Goal: Task Accomplishment & Management: Use online tool/utility

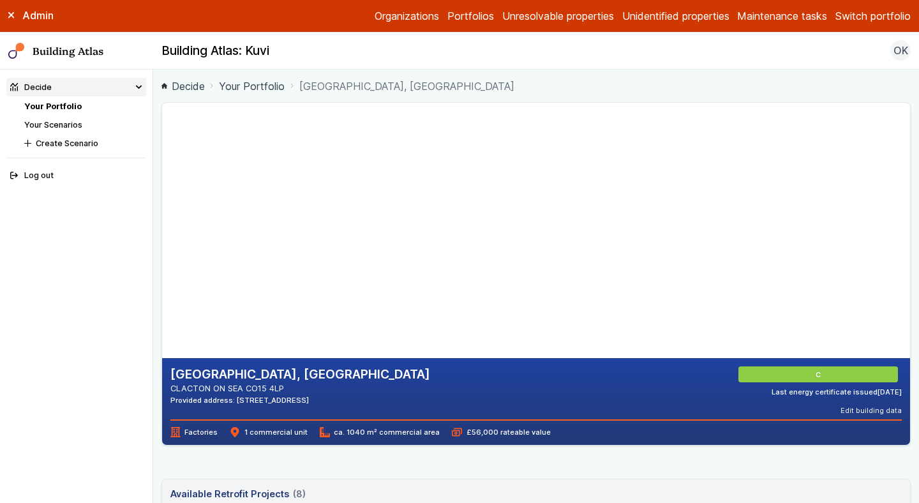
scroll to position [451, 0]
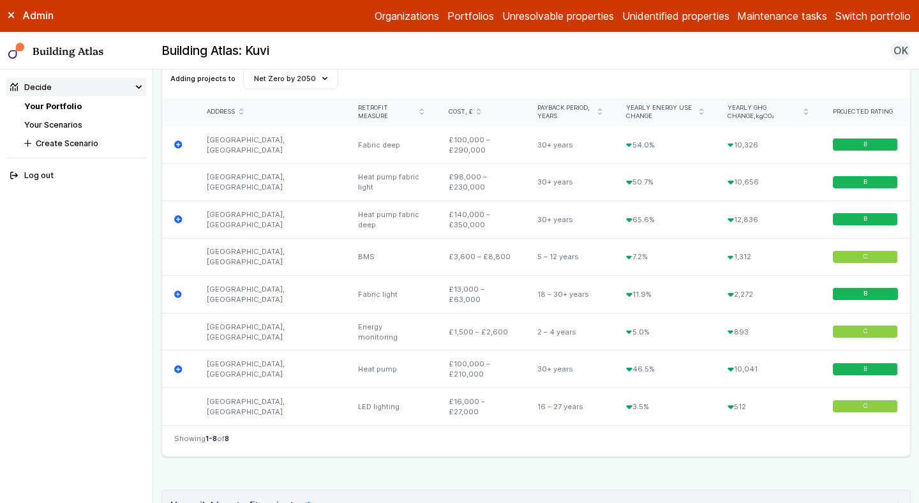
click at [876, 18] on button "Switch portfolio" at bounding box center [872, 15] width 75 height 15
click at [0, 0] on button "Plymouth Demo" at bounding box center [0, 0] width 0 height 0
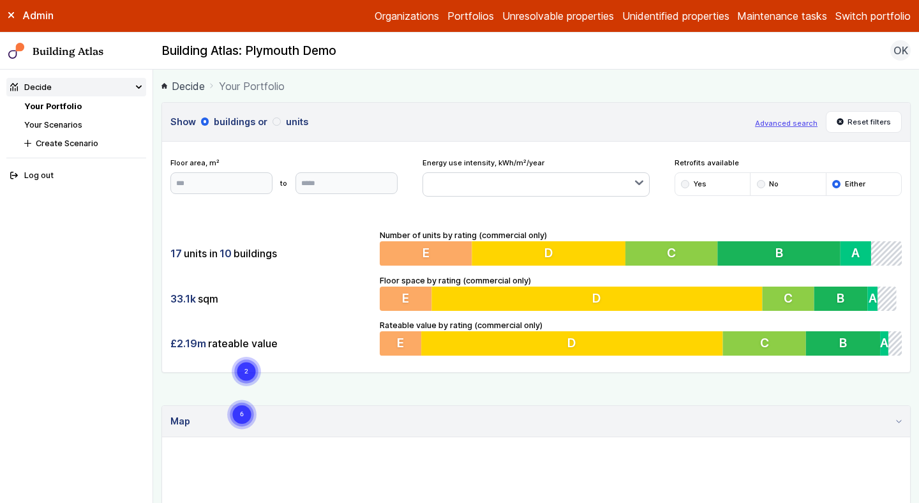
click at [361, 80] on ol "Decide Your Portfolio" at bounding box center [535, 86] width 749 height 16
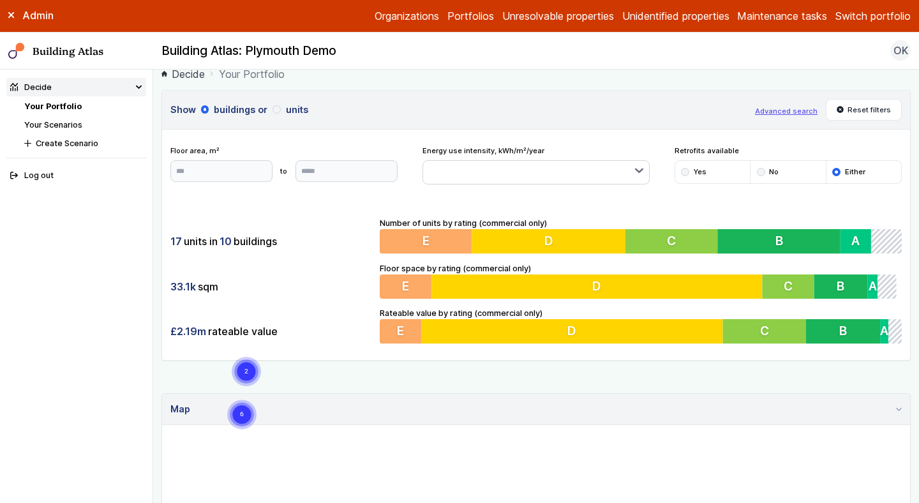
scroll to position [13, 0]
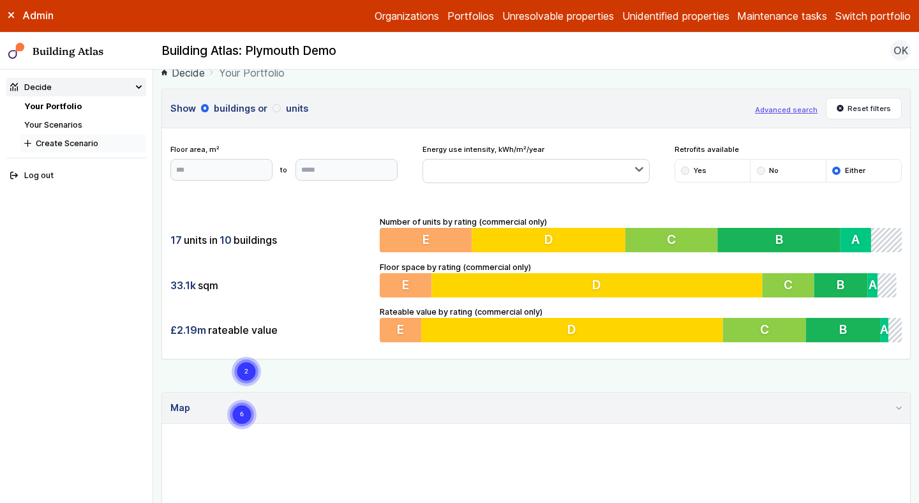
click at [63, 140] on button "Create Scenario" at bounding box center [83, 143] width 126 height 19
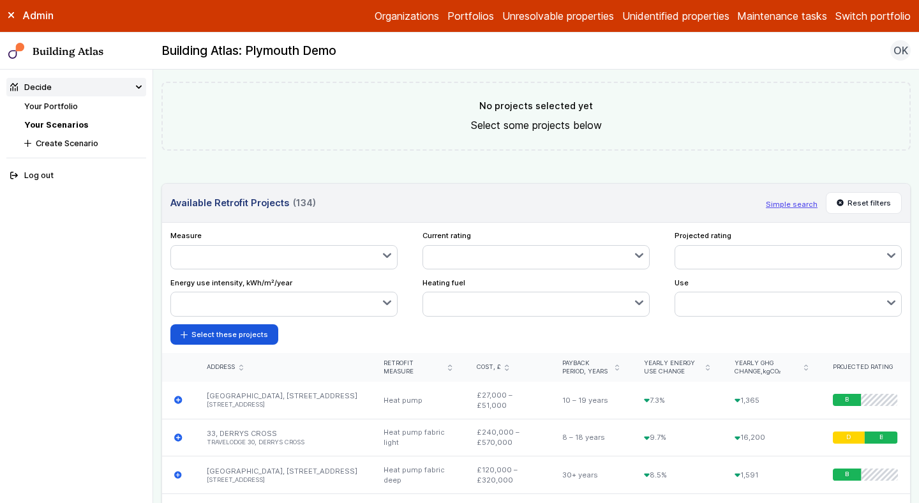
scroll to position [412, 0]
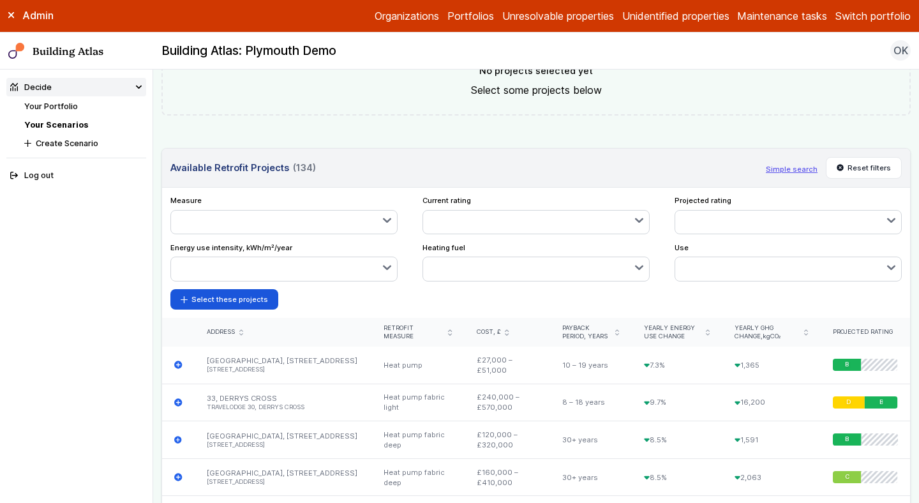
click at [316, 227] on button "button" at bounding box center [284, 222] width 227 height 23
click at [0, 0] on div "submit" at bounding box center [0, 0] width 0 height 0
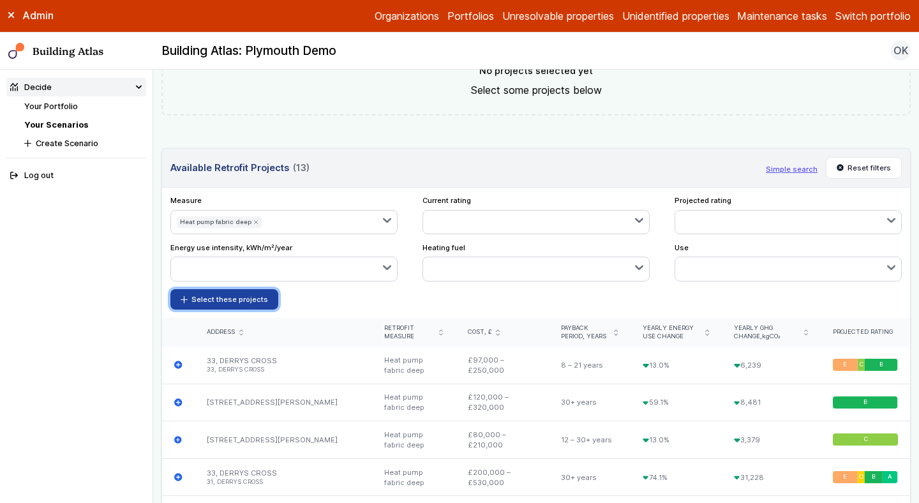
click at [230, 297] on button "Select these projects" at bounding box center [224, 299] width 109 height 20
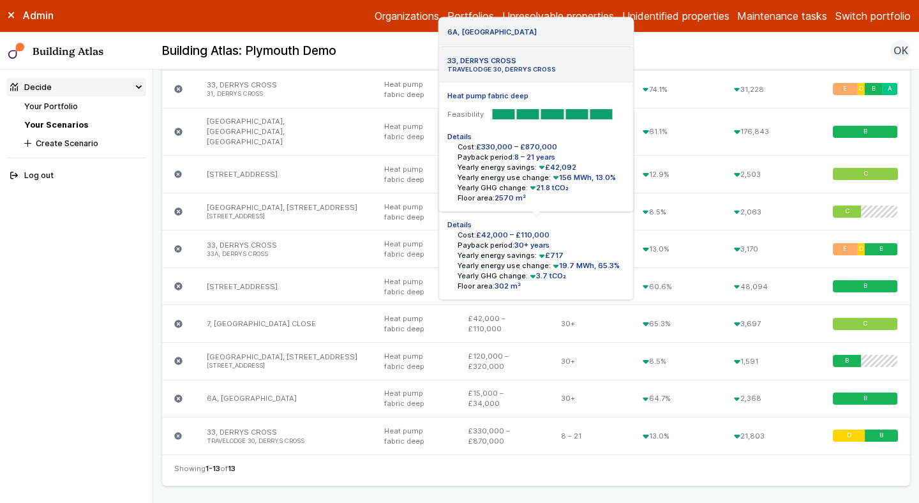
scroll to position [856, 0]
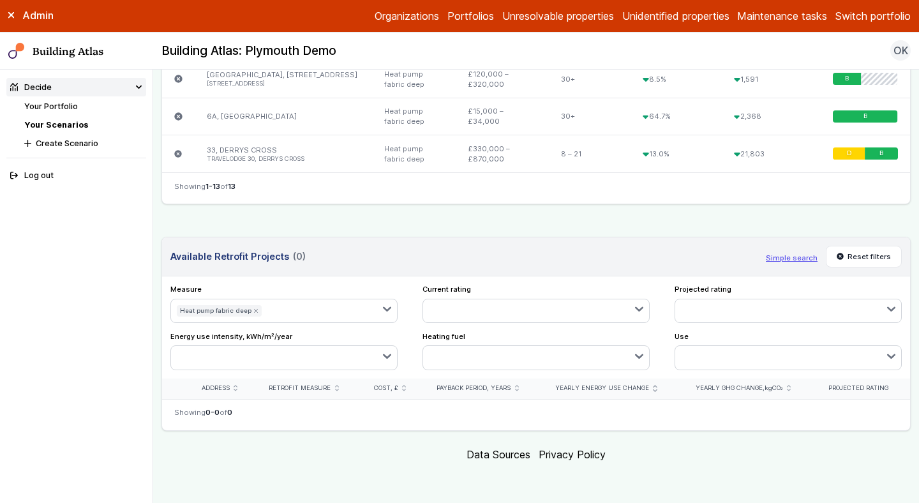
click at [253, 312] on icon "submit" at bounding box center [255, 310] width 5 height 5
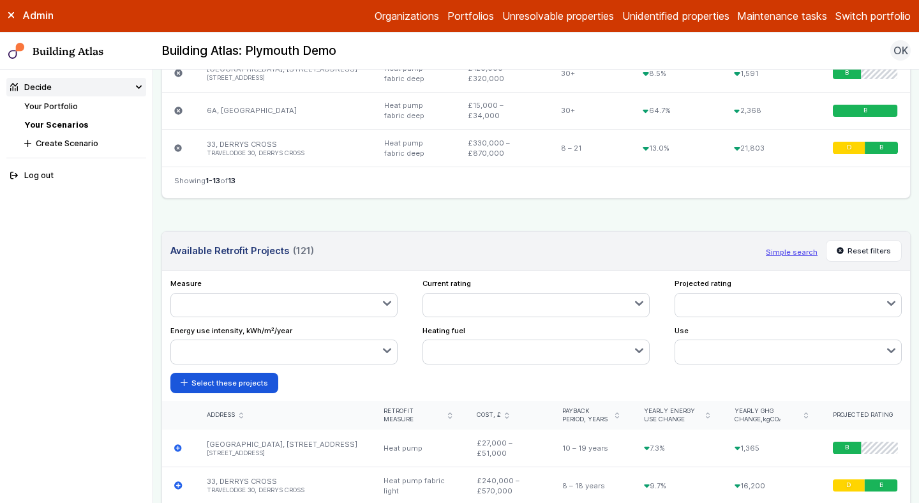
click at [276, 310] on button "button" at bounding box center [284, 305] width 227 height 23
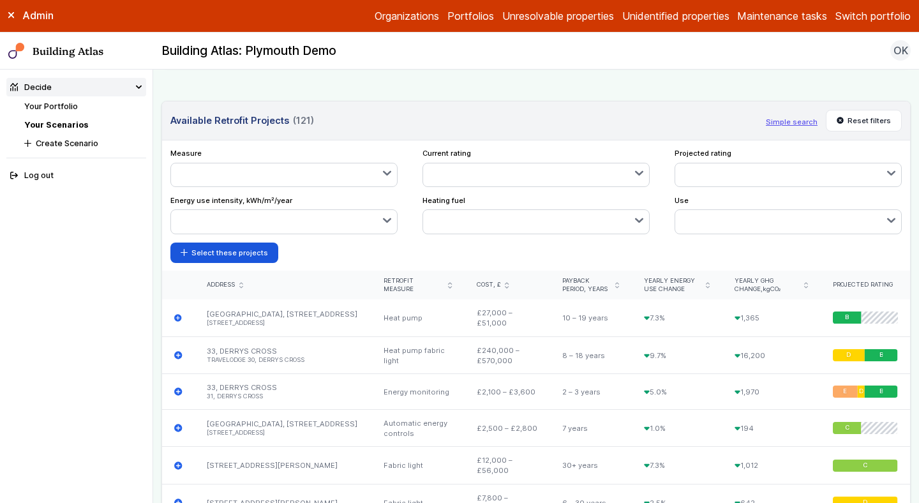
scroll to position [1017, 0]
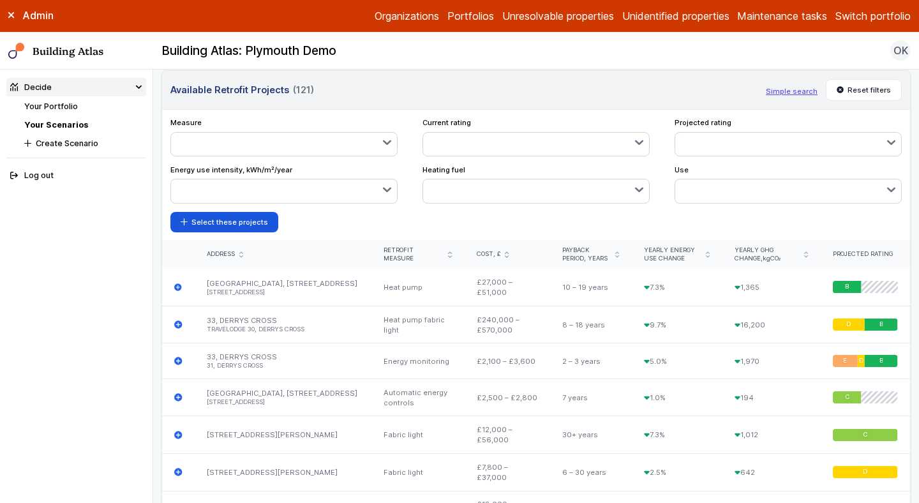
click at [0, 0] on div "submit" at bounding box center [0, 0] width 0 height 0
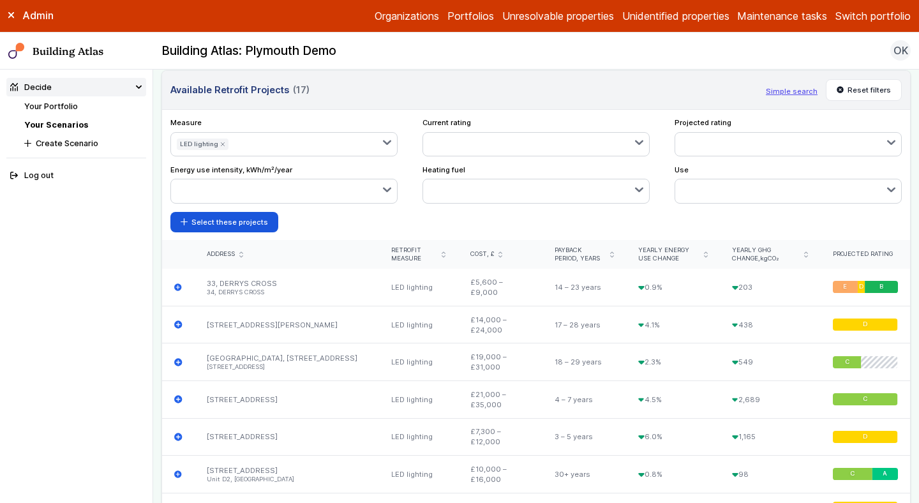
click at [256, 156] on button "button" at bounding box center [316, 144] width 163 height 23
click at [0, 0] on div "submit" at bounding box center [0, 0] width 0 height 0
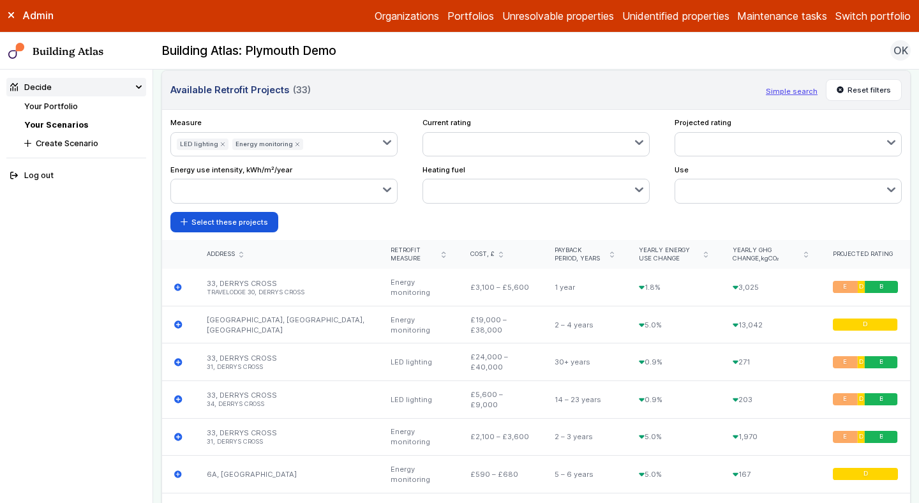
click at [323, 146] on button "button" at bounding box center [354, 144] width 88 height 23
click at [0, 0] on div "submit" at bounding box center [0, 0] width 0 height 0
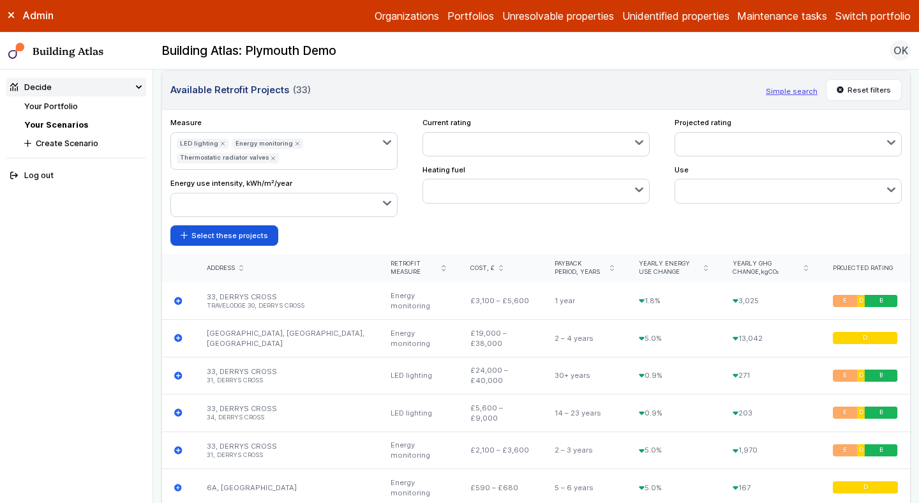
click at [325, 149] on ul "LED lighting Energy monitoring Thermostatic radiator valves" at bounding box center [274, 151] width 206 height 37
click at [340, 155] on ul "LED lighting Energy monitoring Thermostatic radiator valves" at bounding box center [274, 151] width 206 height 37
click at [383, 147] on icon "button" at bounding box center [387, 142] width 8 height 8
click at [0, 0] on div "submit" at bounding box center [0, 0] width 0 height 0
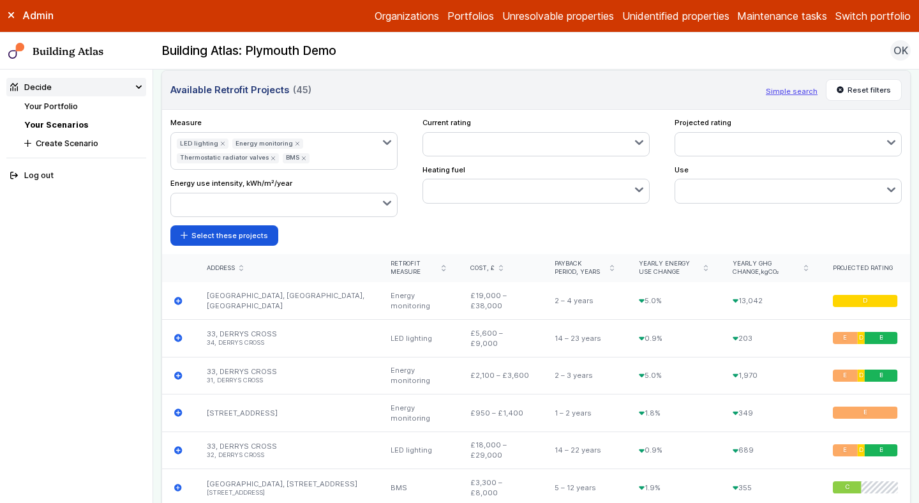
click at [389, 144] on icon "button" at bounding box center [387, 142] width 6 height 3
click at [0, 0] on div "submit" at bounding box center [0, 0] width 0 height 0
click at [391, 145] on button "button" at bounding box center [387, 151] width 20 height 37
click at [0, 0] on div "submit" at bounding box center [0, 0] width 0 height 0
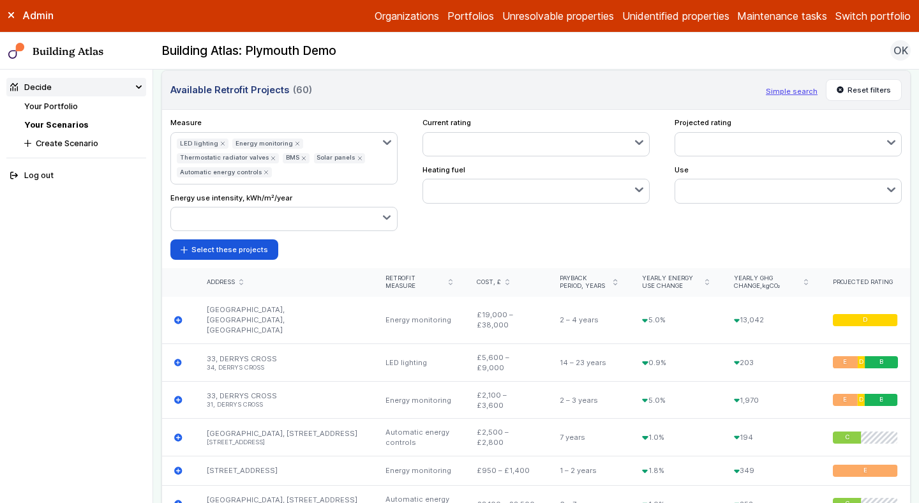
click at [387, 147] on icon "button" at bounding box center [387, 142] width 8 height 8
click at [0, 0] on div "submit" at bounding box center [0, 0] width 0 height 0
click at [231, 251] on button "Select these projects" at bounding box center [224, 249] width 109 height 20
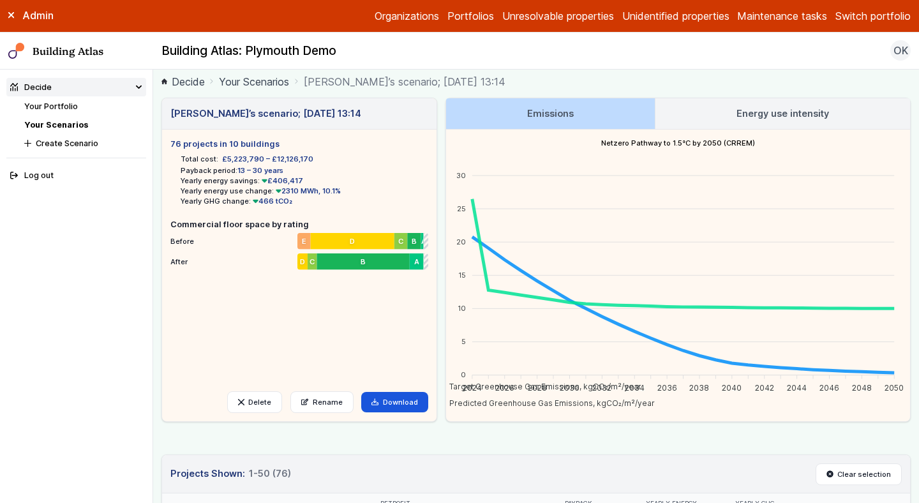
scroll to position [15, 0]
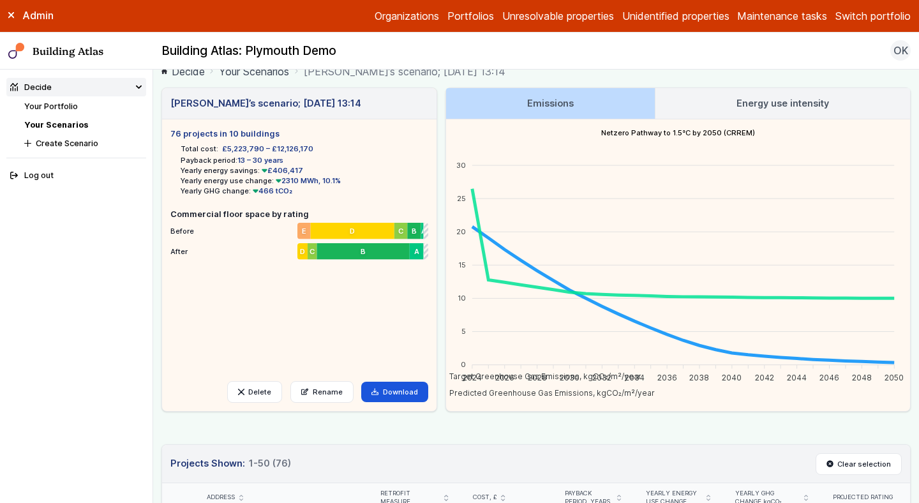
click at [781, 116] on link "Energy use intensity" at bounding box center [782, 103] width 255 height 31
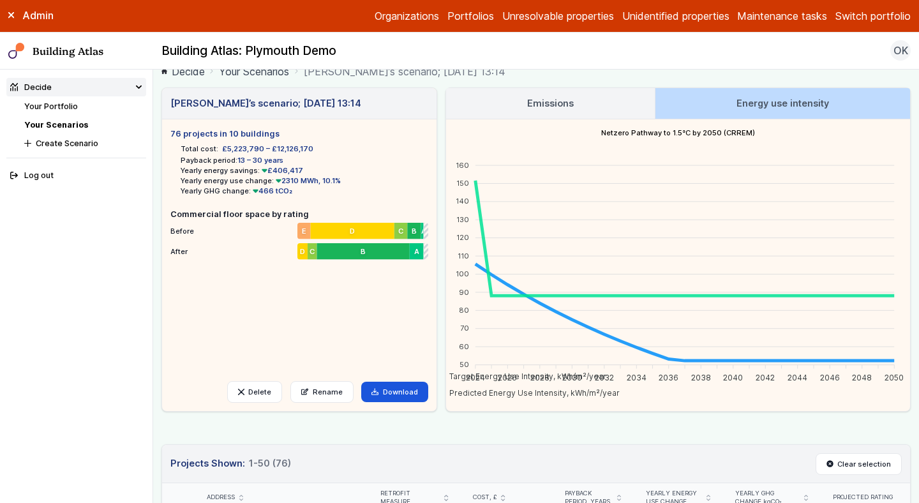
click at [562, 107] on h3 "Emissions" at bounding box center [550, 103] width 47 height 14
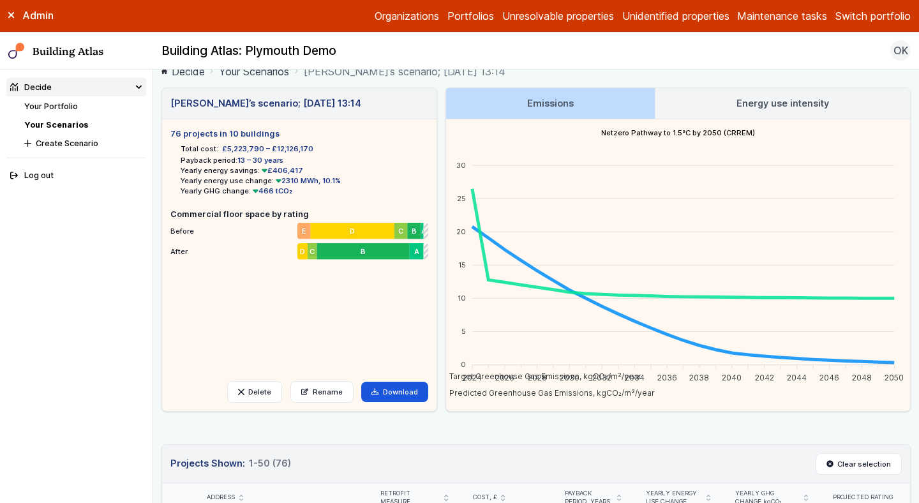
click at [737, 109] on link "Energy use intensity" at bounding box center [782, 103] width 255 height 31
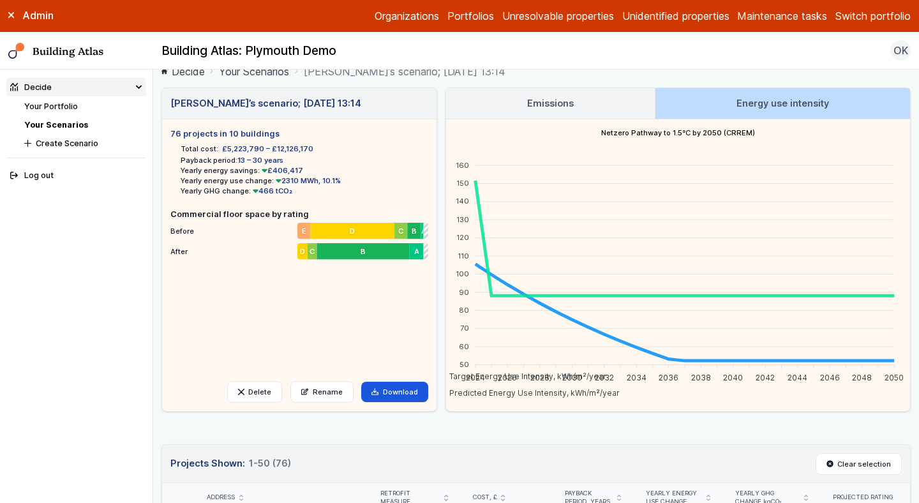
click at [568, 100] on h3 "Emissions" at bounding box center [550, 103] width 47 height 14
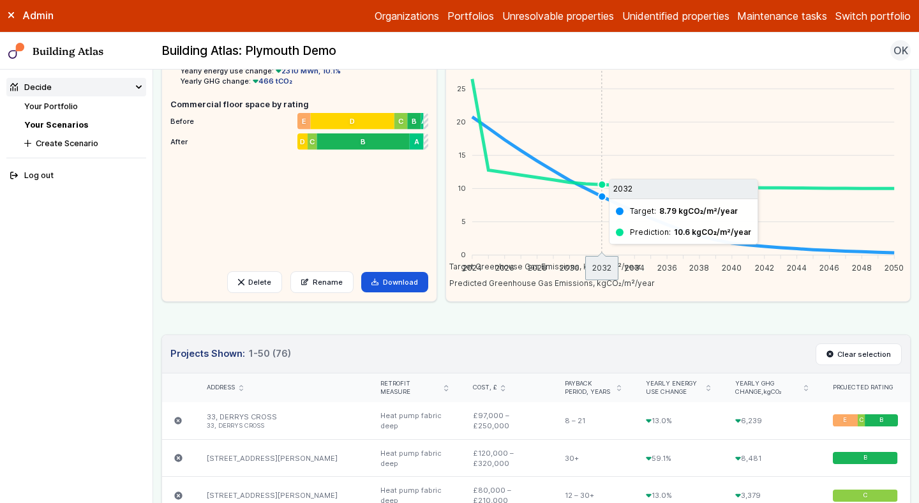
scroll to position [160, 0]
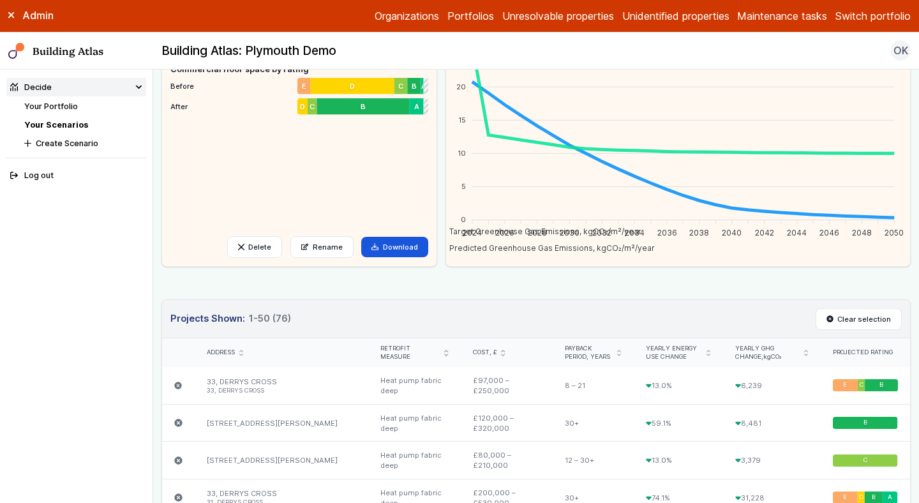
click at [63, 106] on link "Your Portfolio" at bounding box center [51, 106] width 54 height 10
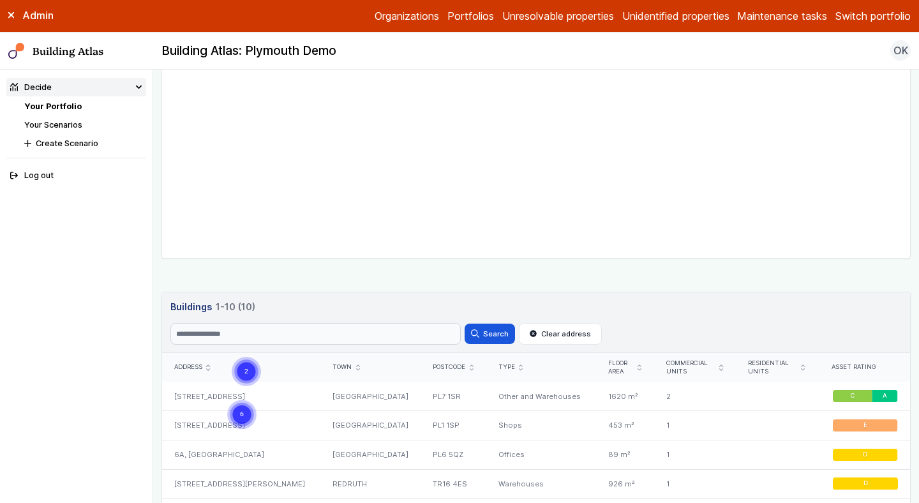
scroll to position [278, 0]
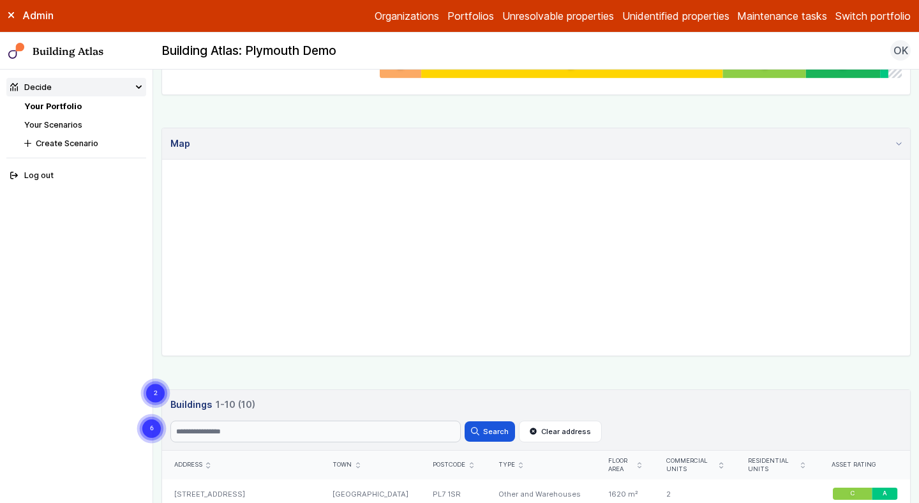
click at [357, 382] on div "Show buildings or units Advanced search Reset filters Floor area, m² to Update …" at bounding box center [535, 331] width 749 height 1014
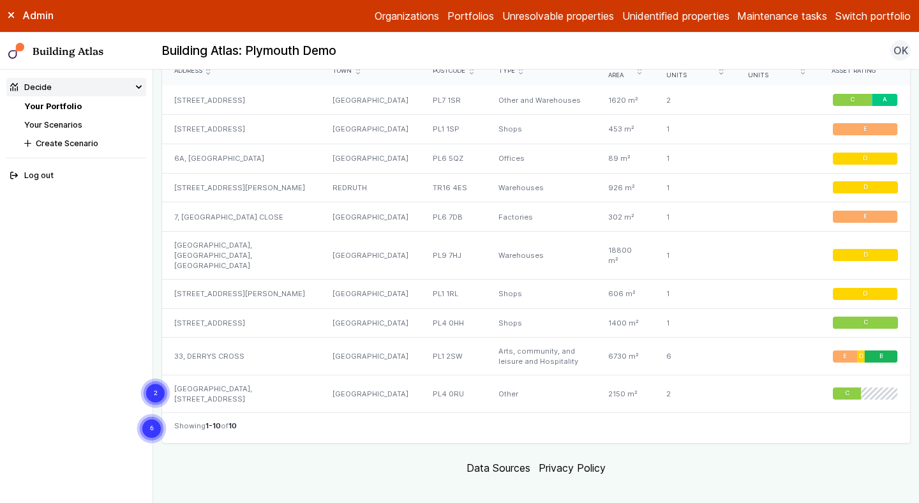
scroll to position [675, 0]
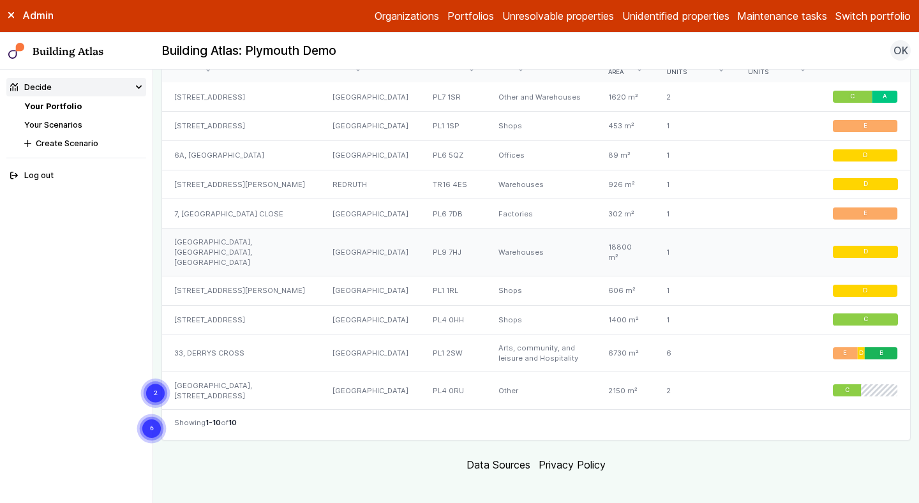
click at [291, 253] on div "[GEOGRAPHIC_DATA], [GEOGRAPHIC_DATA], [GEOGRAPHIC_DATA]" at bounding box center [241, 252] width 158 height 48
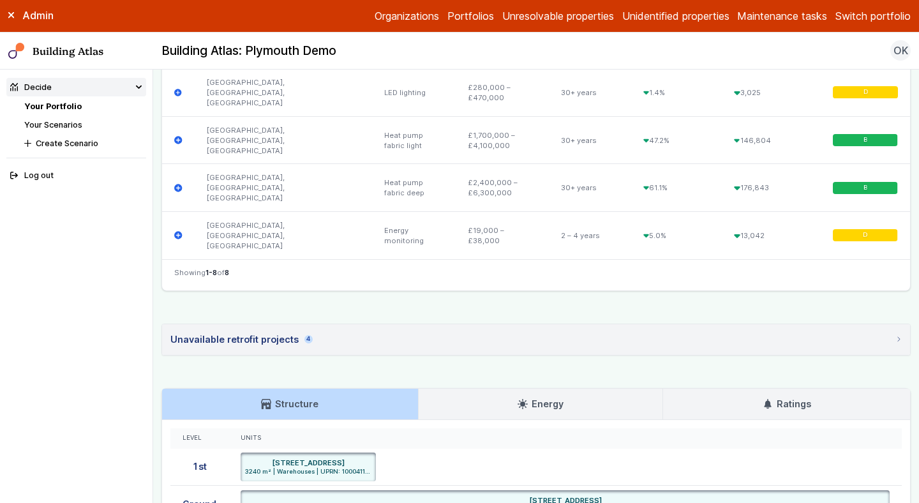
scroll to position [717, 0]
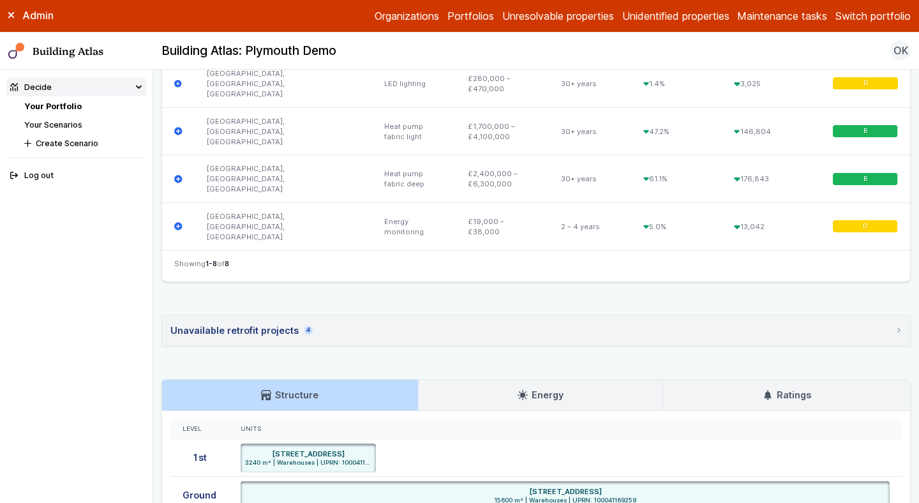
click at [611, 380] on link "Energy" at bounding box center [541, 395] width 244 height 31
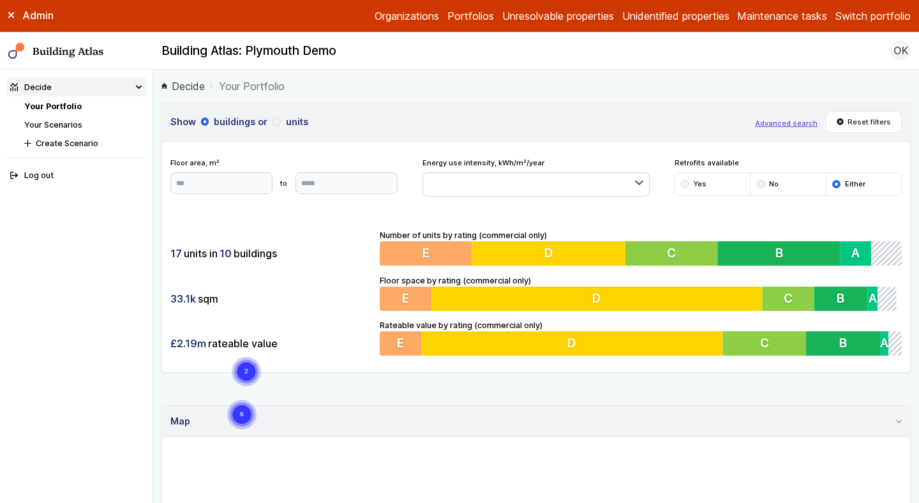
click at [367, 256] on div "17 units in 10 buildings" at bounding box center [271, 253] width 202 height 24
click at [494, 177] on button "button" at bounding box center [536, 184] width 227 height 23
click at [236, 348] on div "£2.19m rateable value" at bounding box center [271, 343] width 202 height 24
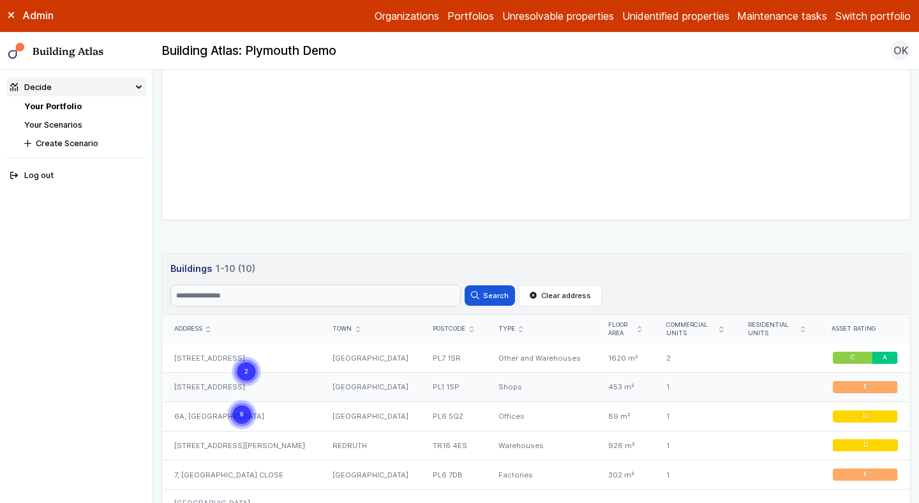
scroll to position [428, 0]
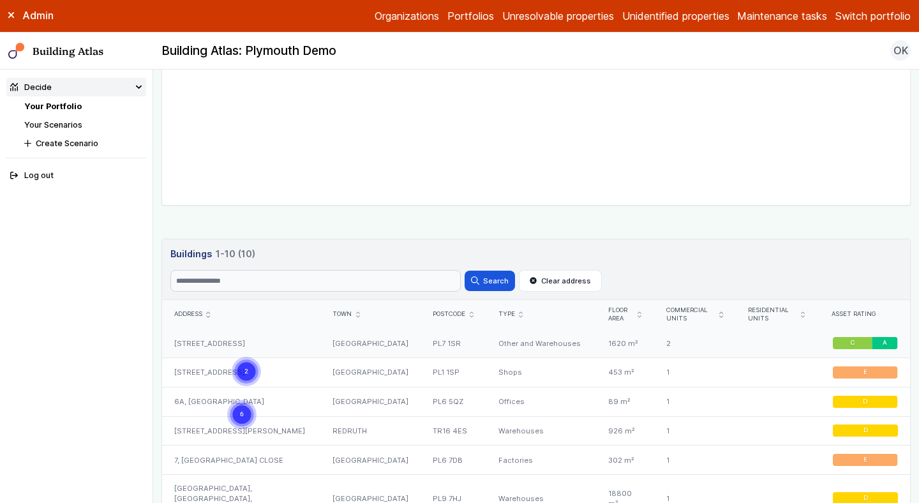
click at [228, 351] on div "[STREET_ADDRESS]" at bounding box center [241, 343] width 158 height 29
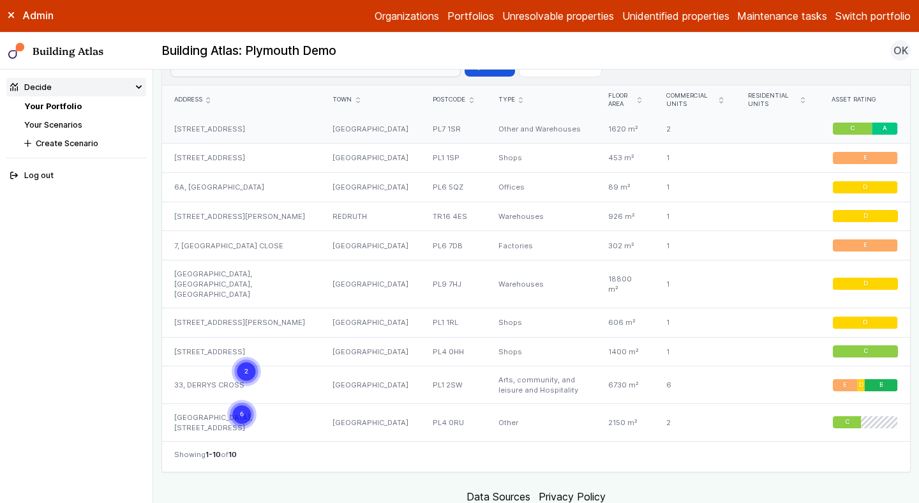
scroll to position [655, 0]
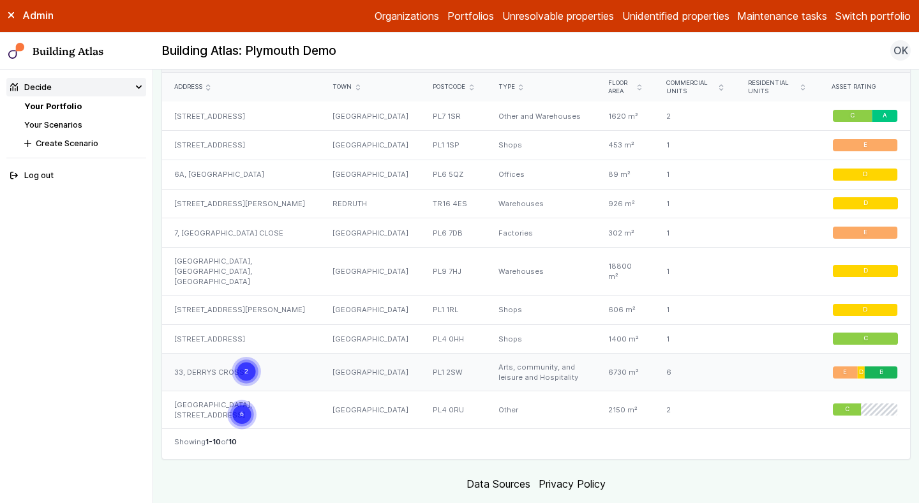
click at [230, 376] on div "33, DERRYS CROSS" at bounding box center [241, 373] width 158 height 38
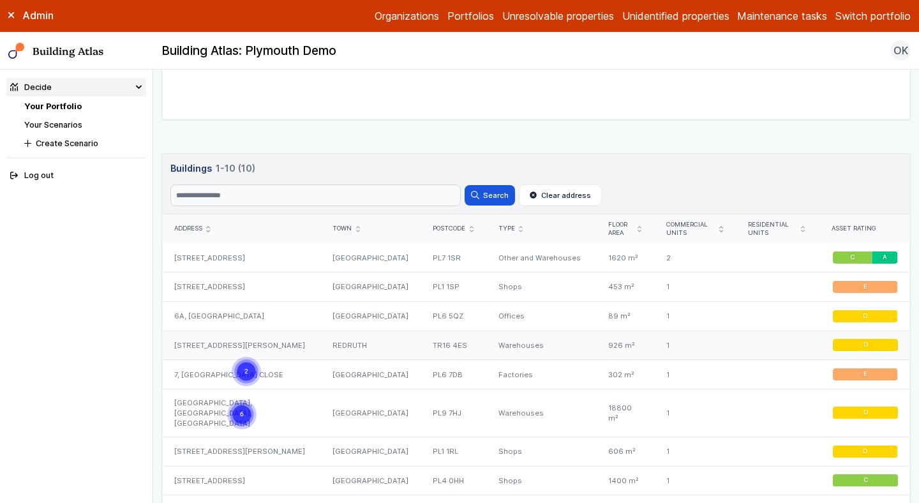
scroll to position [509, 0]
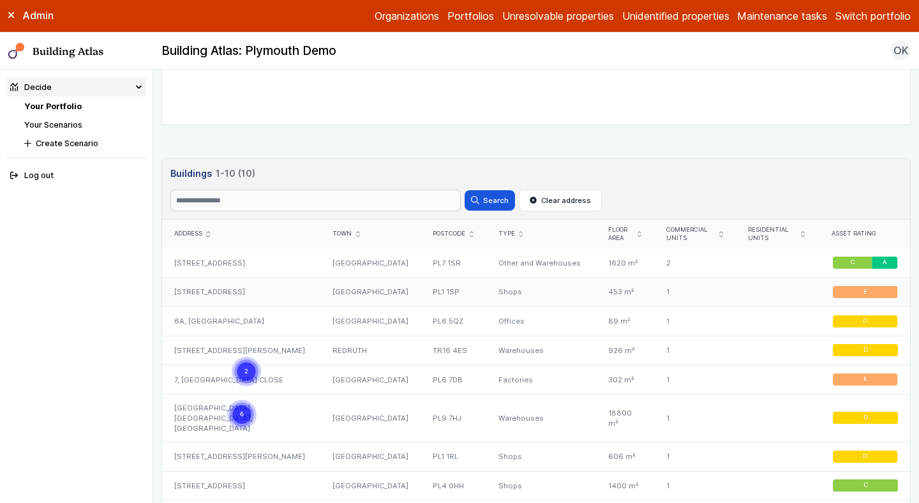
click at [254, 295] on div "[STREET_ADDRESS]" at bounding box center [241, 292] width 158 height 29
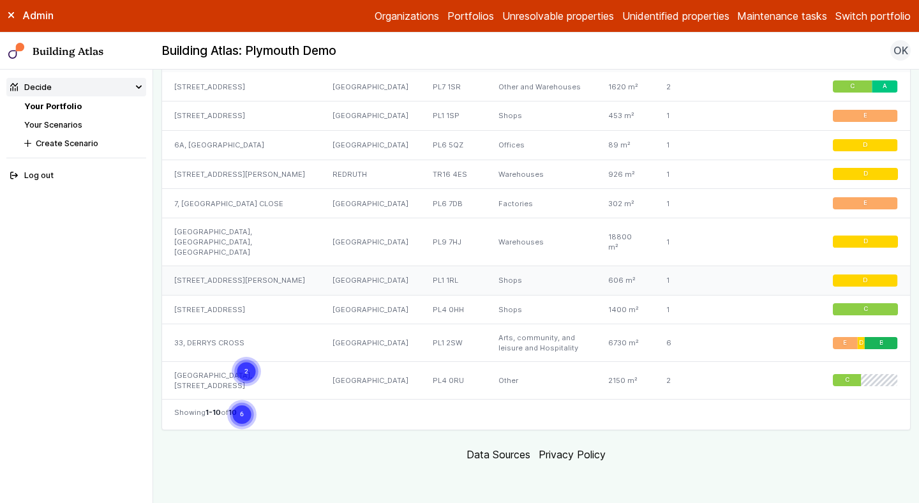
scroll to position [691, 0]
click at [239, 296] on div "[STREET_ADDRESS]" at bounding box center [241, 309] width 158 height 29
click at [54, 123] on link "Your Scenarios" at bounding box center [53, 125] width 58 height 10
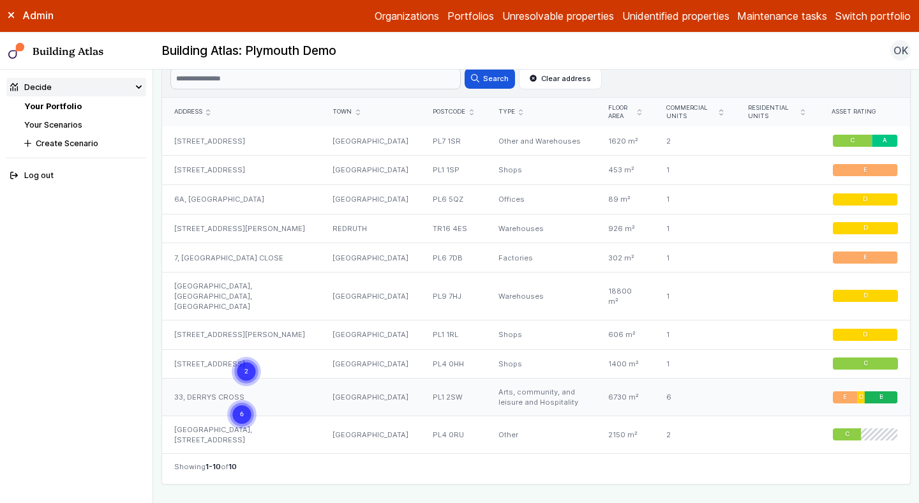
scroll to position [629, 0]
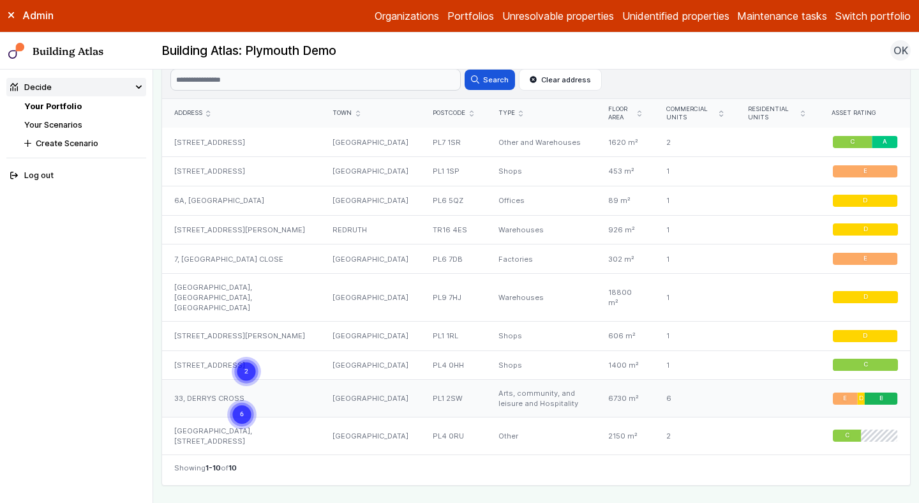
click at [251, 409] on div "33, DERRYS CROSS" at bounding box center [241, 399] width 158 height 38
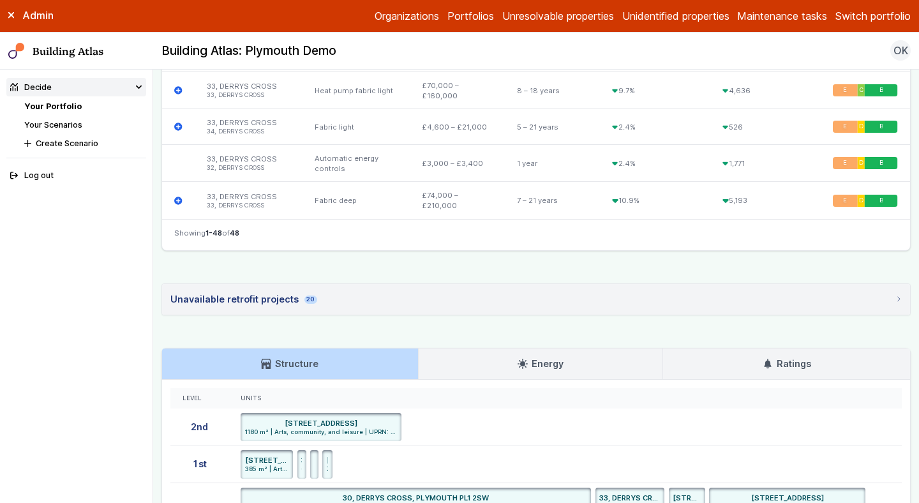
scroll to position [2341, 0]
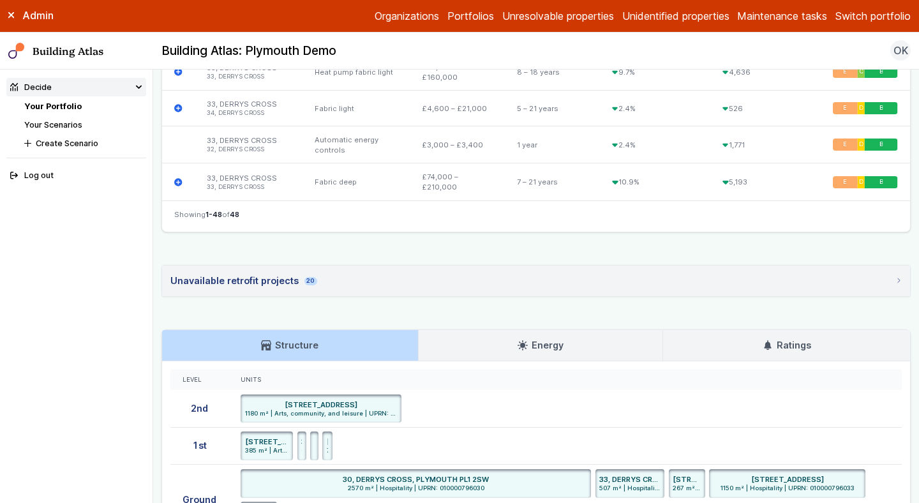
click at [517, 336] on link "Energy" at bounding box center [541, 345] width 244 height 31
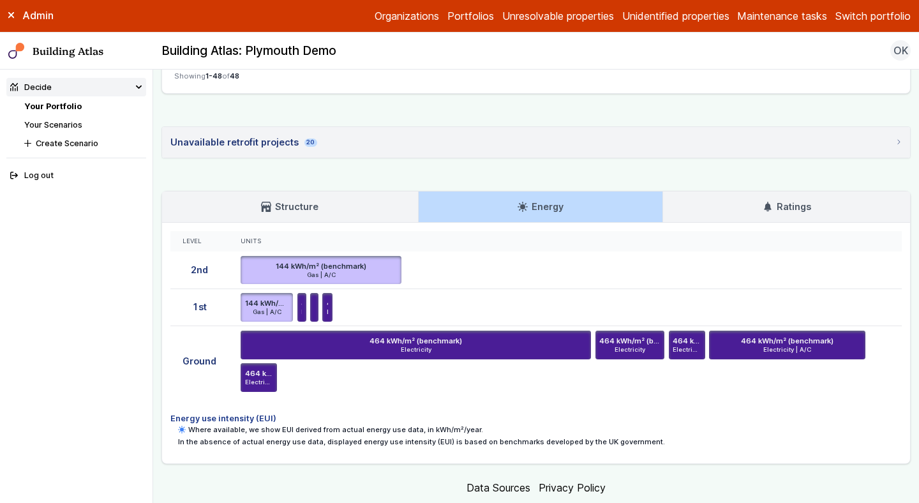
scroll to position [2486, 0]
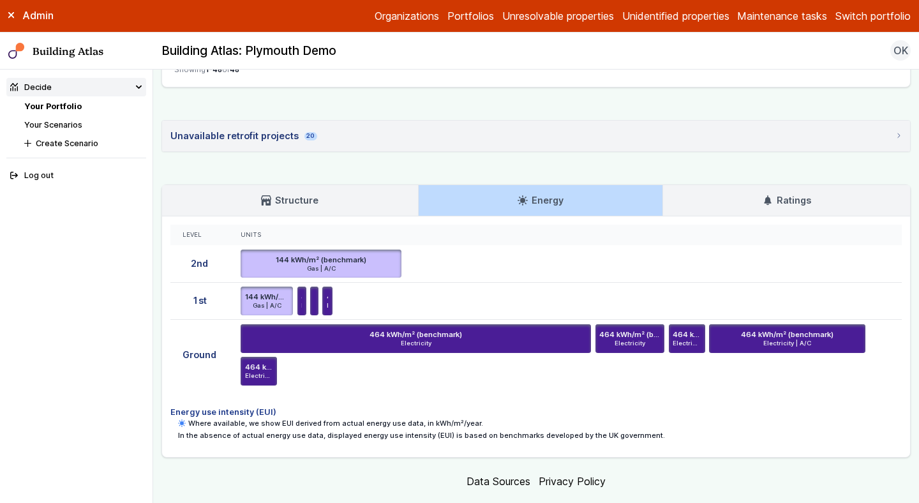
click at [768, 196] on icon at bounding box center [767, 201] width 7 height 10
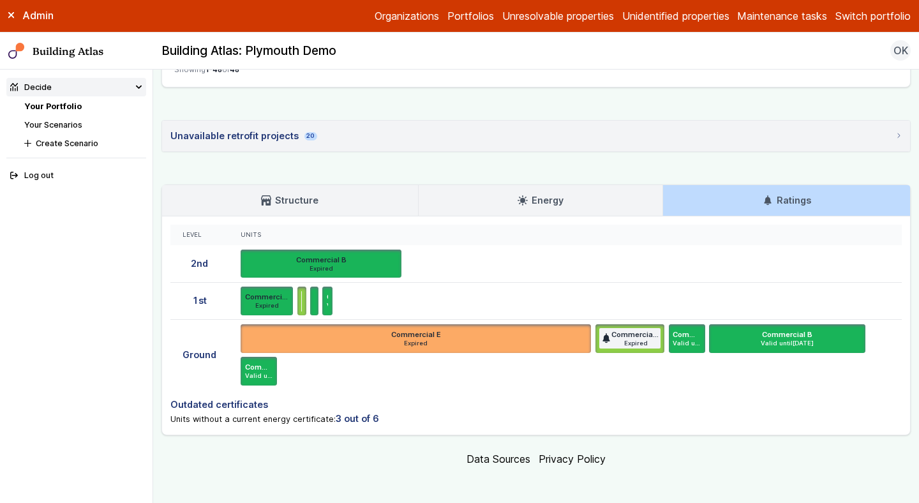
scroll to position [2484, 0]
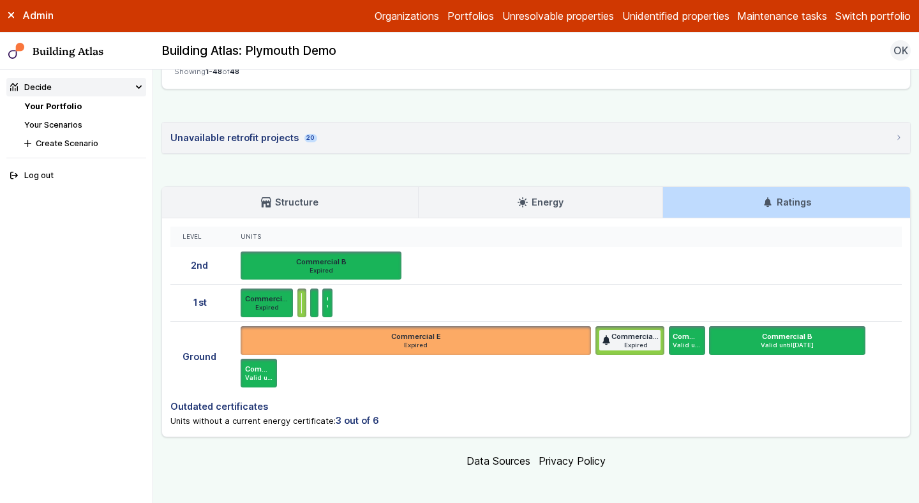
click at [530, 198] on h3 "Energy" at bounding box center [541, 202] width 46 height 14
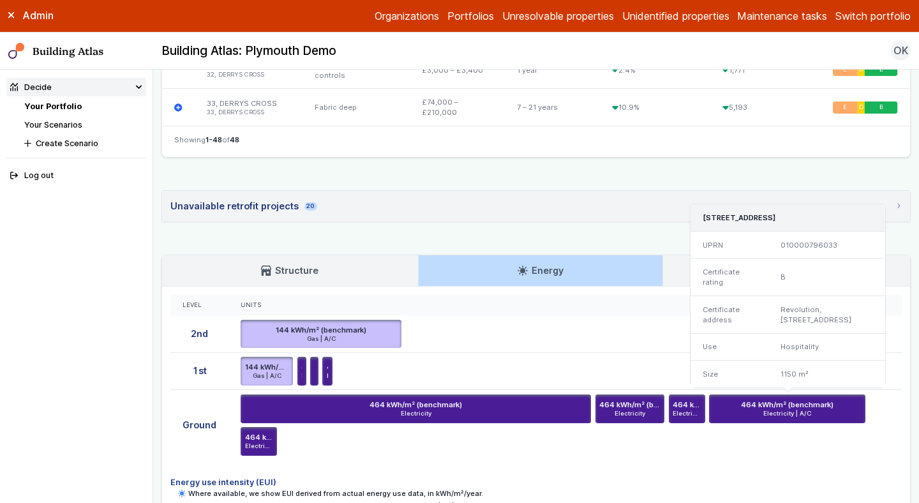
scroll to position [2404, 0]
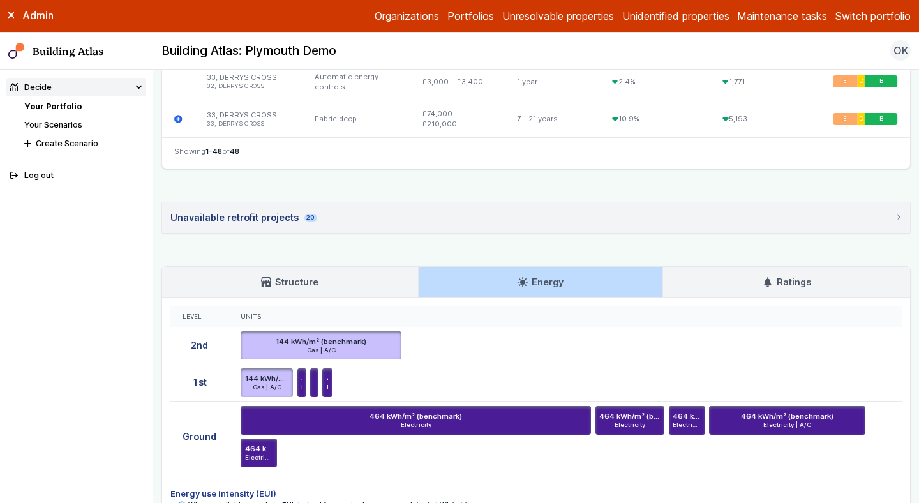
click at [273, 218] on div "Unavailable retrofit projects 20" at bounding box center [243, 218] width 147 height 14
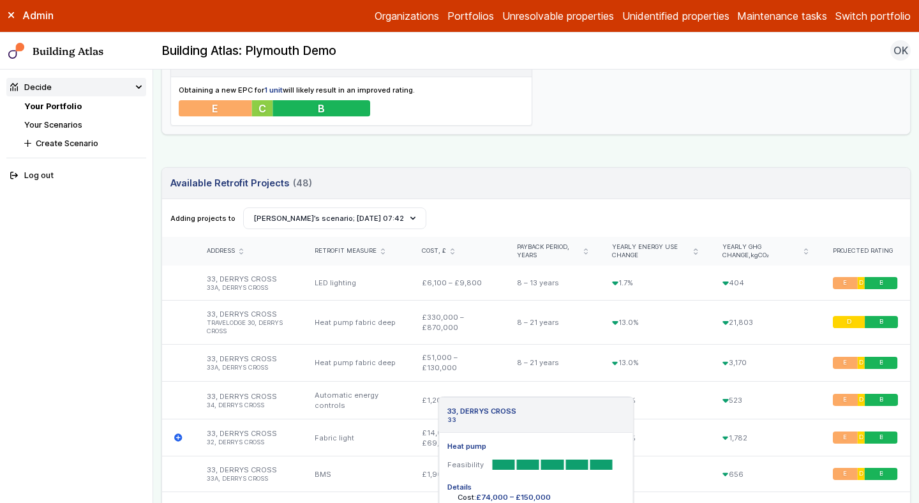
scroll to position [0, 0]
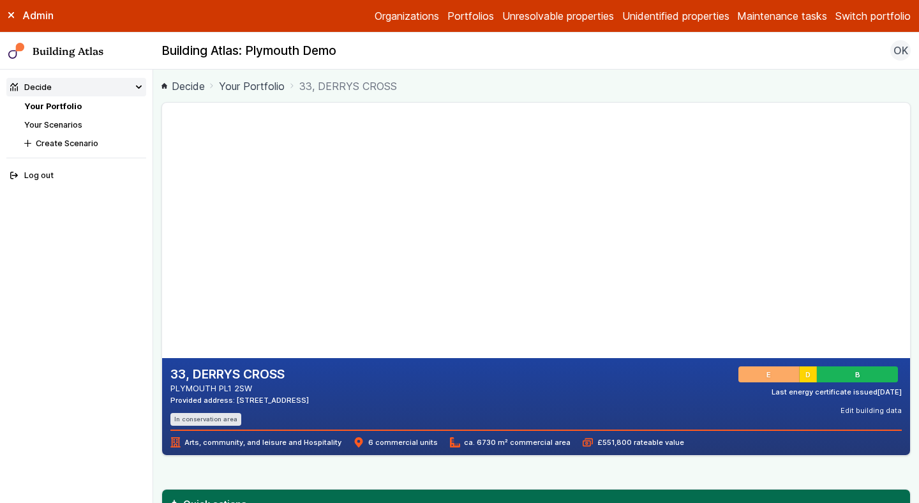
click at [56, 112] on li "Your Portfolio" at bounding box center [85, 106] width 122 height 12
click at [58, 107] on link "Your Portfolio" at bounding box center [52, 106] width 57 height 10
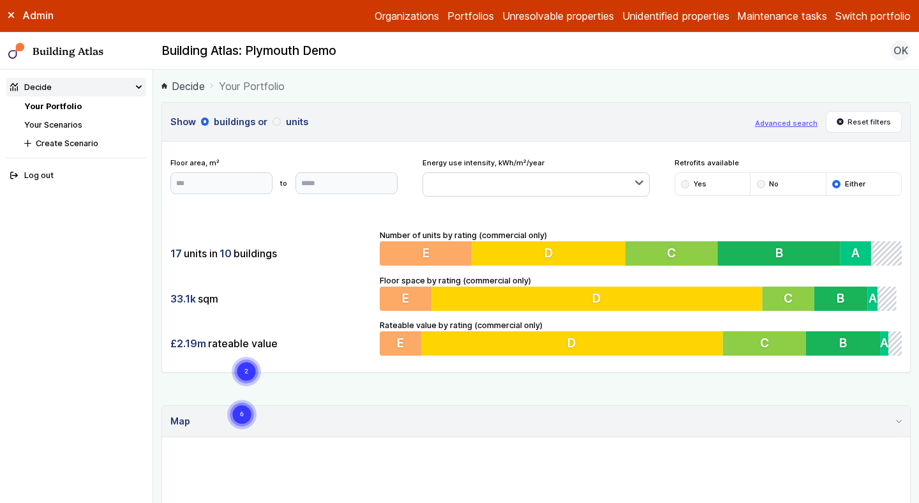
click at [318, 299] on div "33.1k sqm" at bounding box center [271, 299] width 202 height 24
click at [10, 17] on icon at bounding box center [11, 15] width 6 height 6
click at [777, 119] on button "Advanced search" at bounding box center [786, 123] width 63 height 10
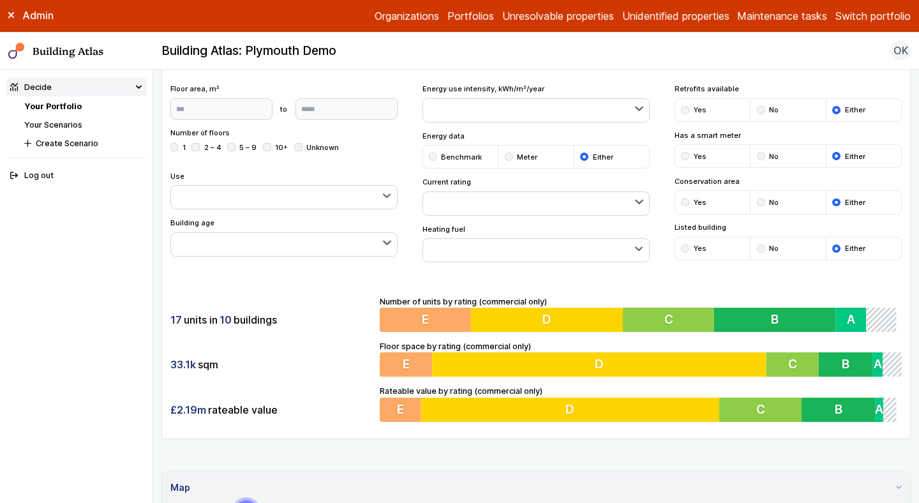
scroll to position [77, 0]
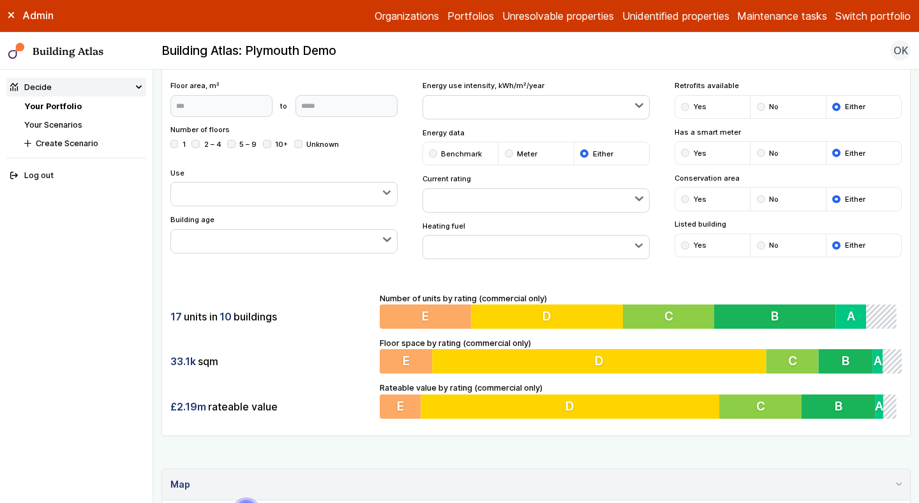
click at [684, 198] on div "submit" at bounding box center [685, 199] width 8 height 8
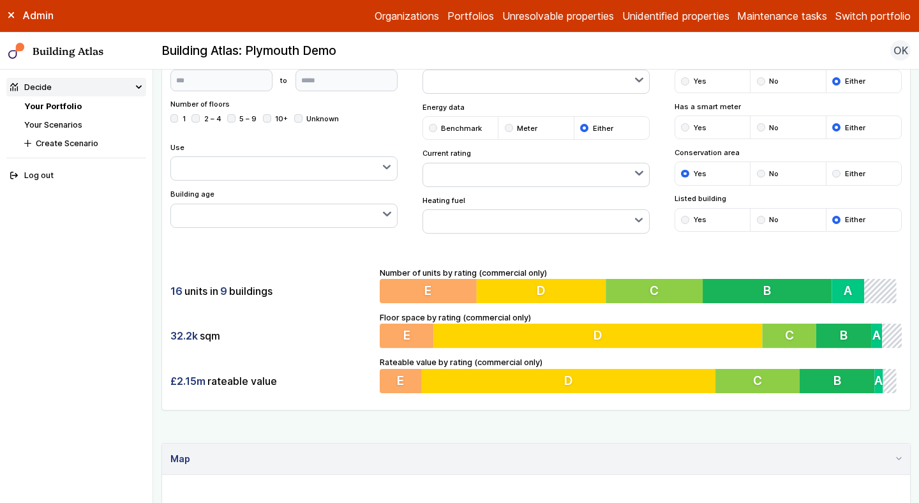
click at [685, 218] on div "submit" at bounding box center [685, 220] width 8 height 8
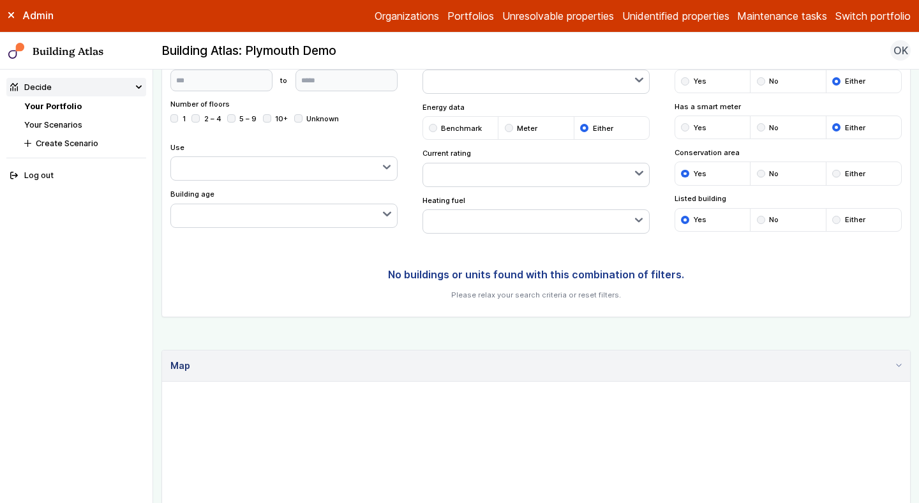
click at [836, 221] on div "submit" at bounding box center [836, 220] width 8 height 8
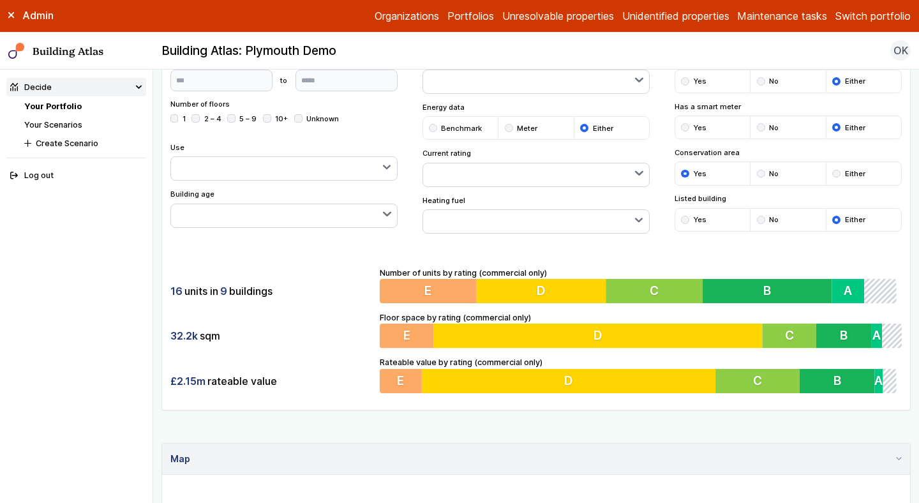
click at [465, 212] on button "button" at bounding box center [536, 221] width 227 height 23
click at [0, 0] on div "submit" at bounding box center [0, 0] width 0 height 0
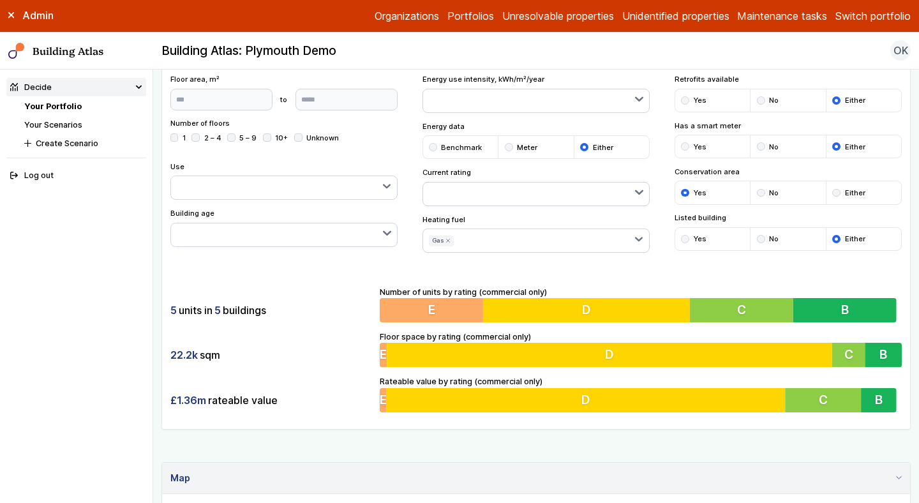
scroll to position [43, 0]
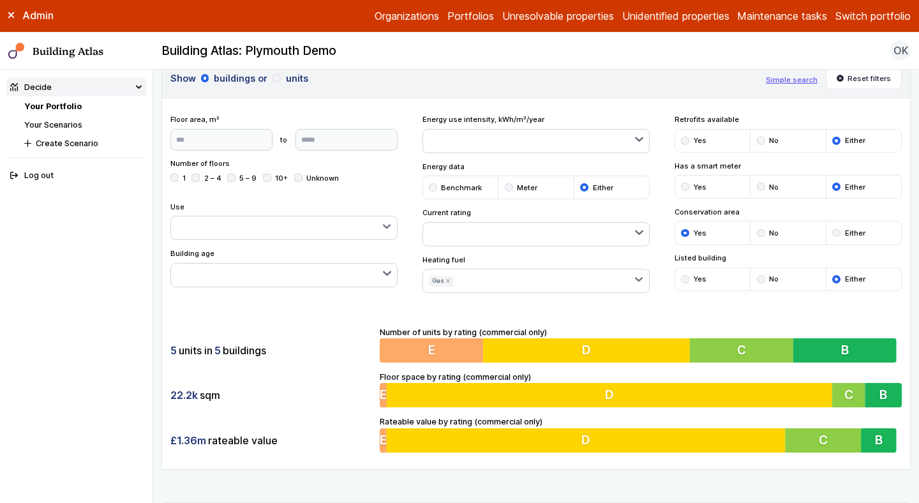
click at [292, 228] on button "button" at bounding box center [284, 227] width 227 height 23
click at [312, 273] on button "button" at bounding box center [284, 275] width 227 height 23
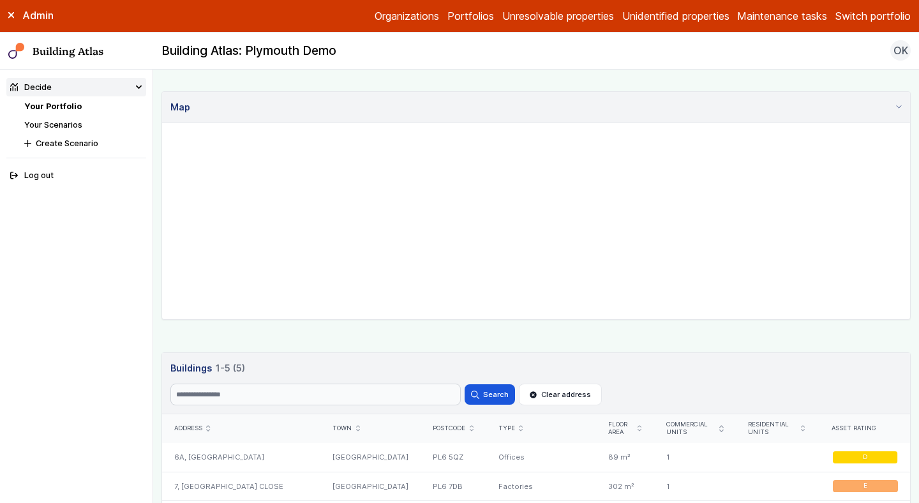
scroll to position [538, 0]
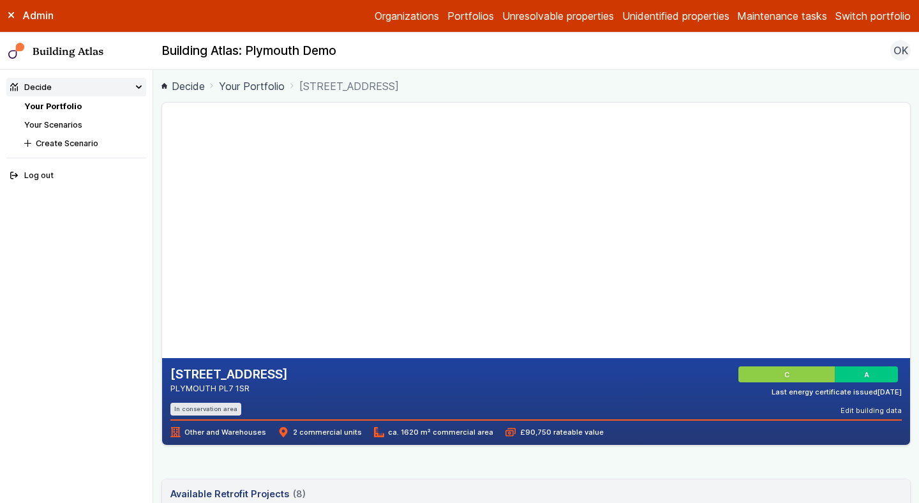
click at [666, 486] on header "Available Retrofit Projects 8 (8) Loading" at bounding box center [536, 494] width 748 height 31
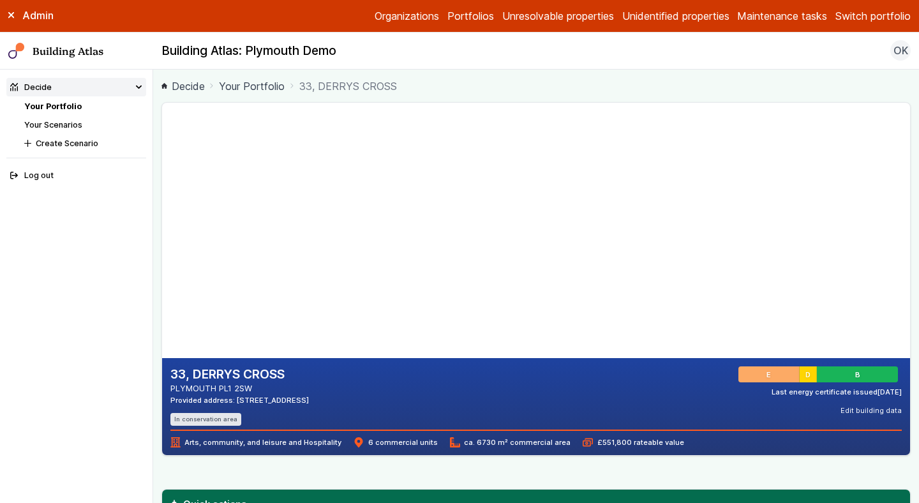
click at [620, 421] on div "33, DERRYS CROSS PLYMOUTH PL1 2SW Provided address: 33 Derrys Cross, PL1 2SW In…" at bounding box center [536, 395] width 732 height 59
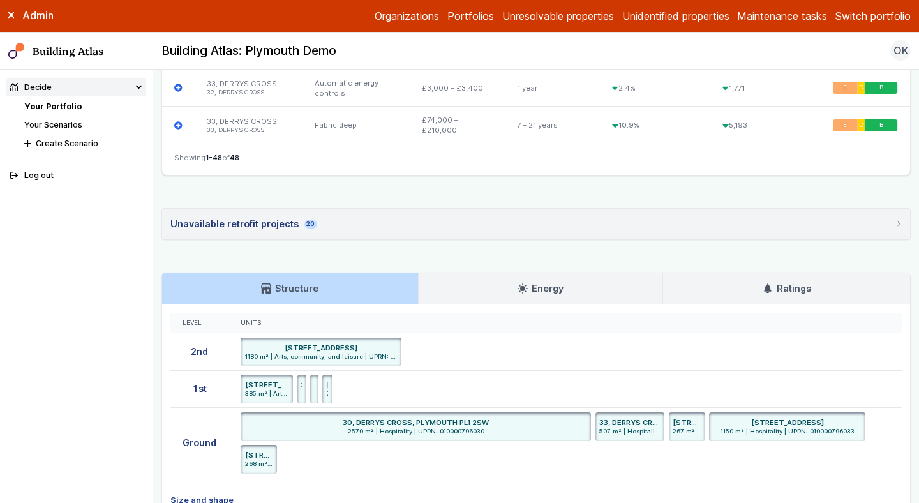
scroll to position [2400, 0]
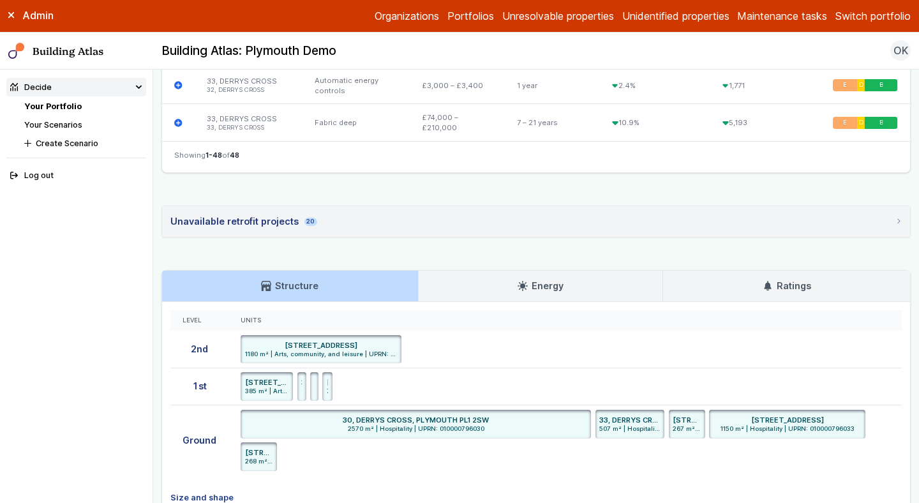
click at [566, 278] on link "Energy" at bounding box center [541, 286] width 244 height 31
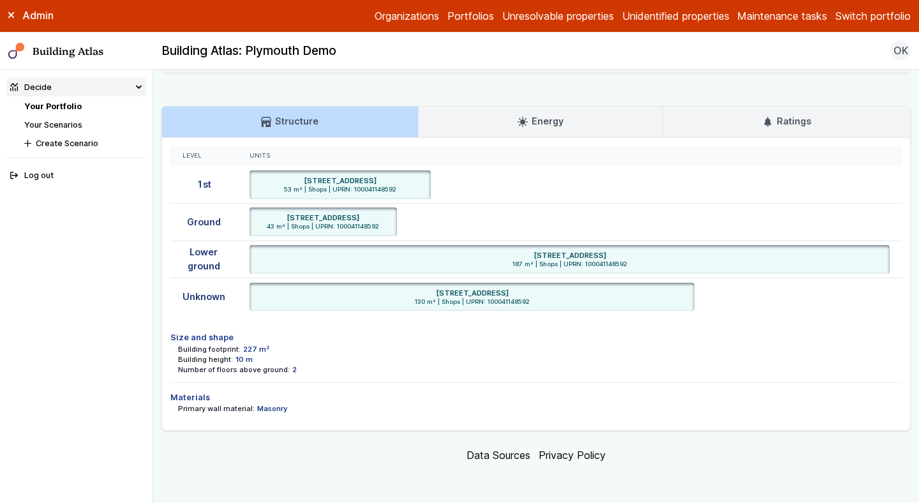
scroll to position [1137, 0]
click at [11, 19] on div "Admin" at bounding box center [76, 15] width 153 height 14
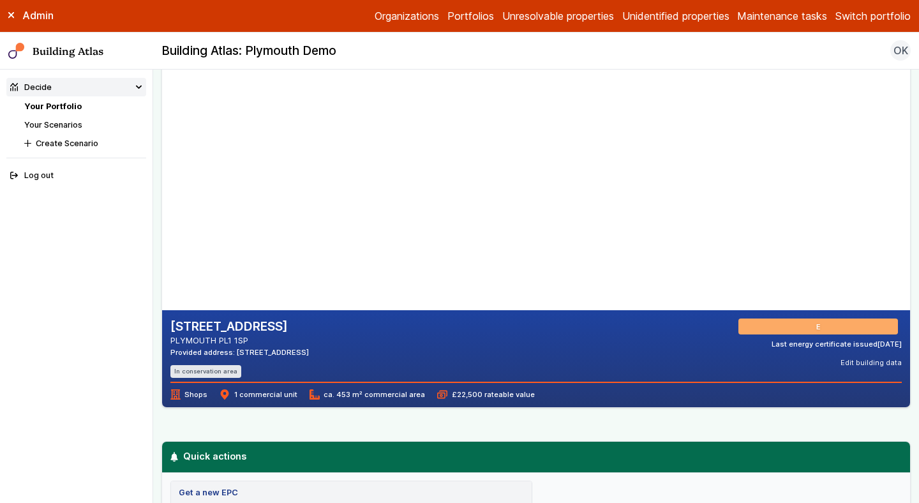
scroll to position [0, 0]
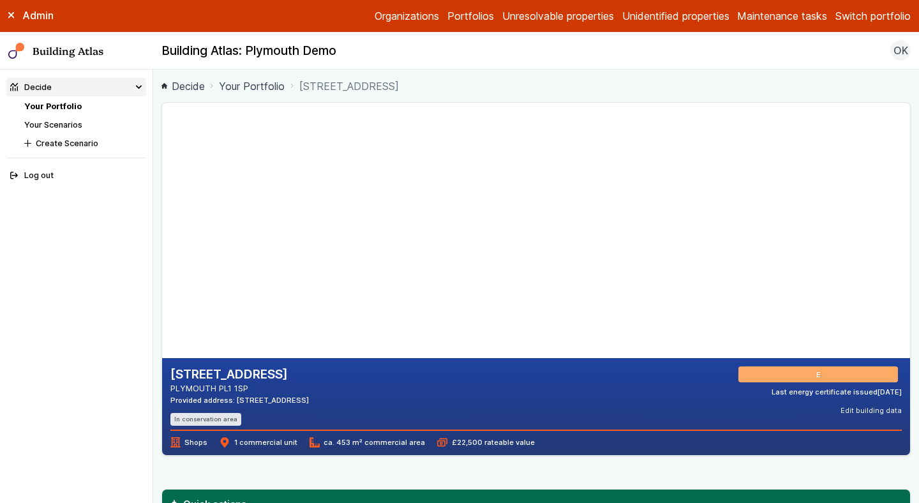
drag, startPoint x: 340, startPoint y: 278, endPoint x: 350, endPoint y: 250, distance: 29.7
click at [162, 250] on gmp-map-3d at bounding box center [162, 230] width 0 height 255
drag, startPoint x: 288, startPoint y: 213, endPoint x: 324, endPoint y: 219, distance: 36.9
click at [162, 219] on gmp-map-3d at bounding box center [162, 230] width 0 height 255
drag, startPoint x: 309, startPoint y: 274, endPoint x: 328, endPoint y: 279, distance: 19.8
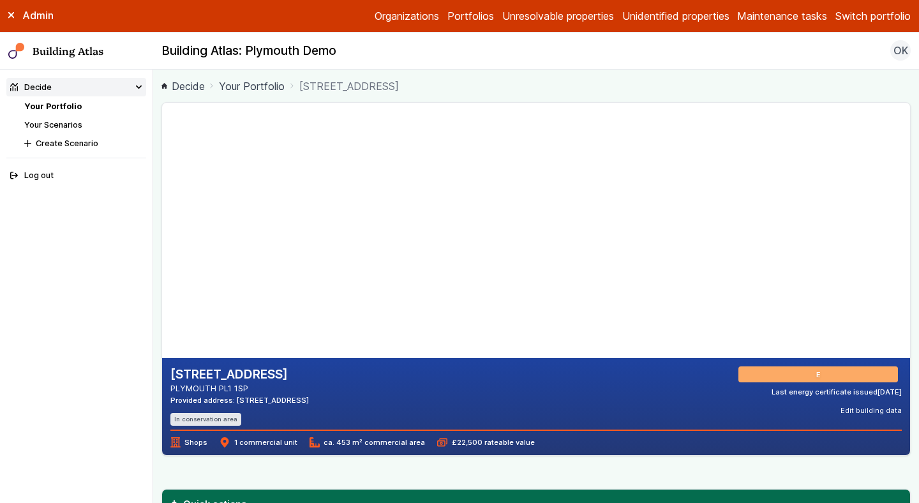
click at [162, 279] on gmp-map-3d at bounding box center [162, 230] width 0 height 255
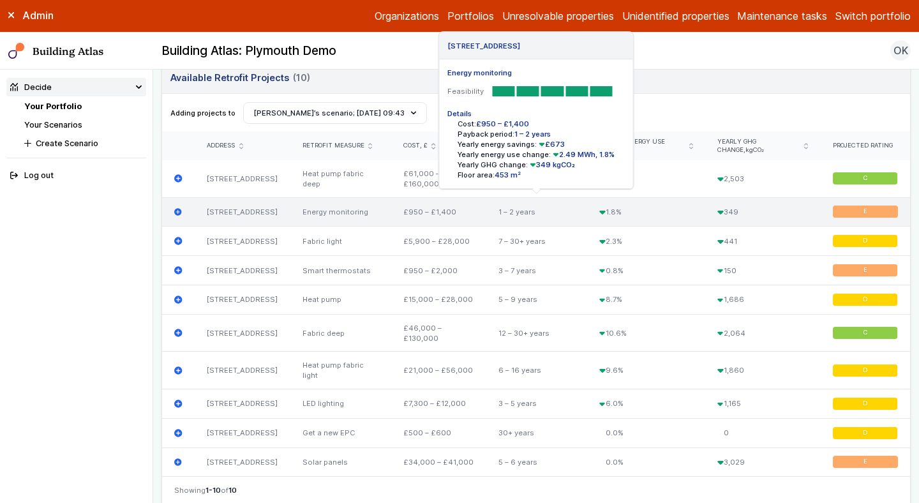
scroll to position [573, 0]
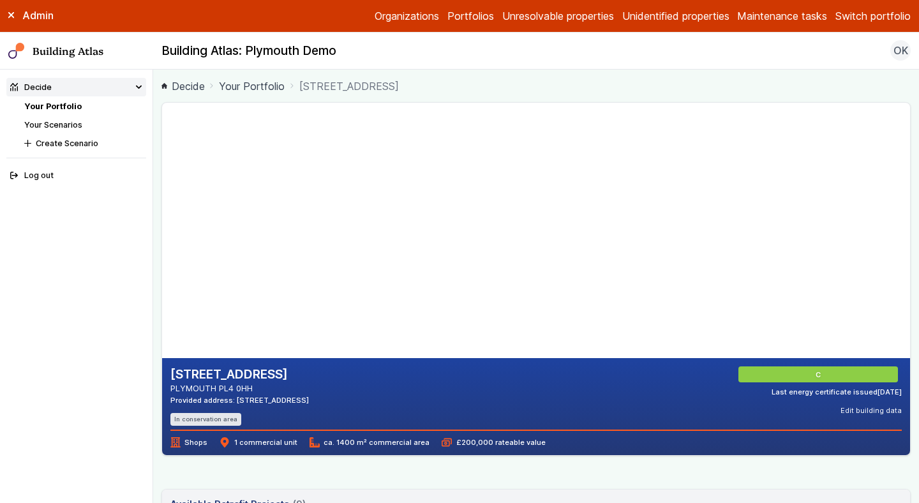
click at [11, 18] on icon at bounding box center [11, 15] width 6 height 6
drag, startPoint x: 333, startPoint y: 272, endPoint x: 324, endPoint y: 282, distance: 13.6
click at [162, 282] on gmp-map-3d at bounding box center [162, 230] width 0 height 255
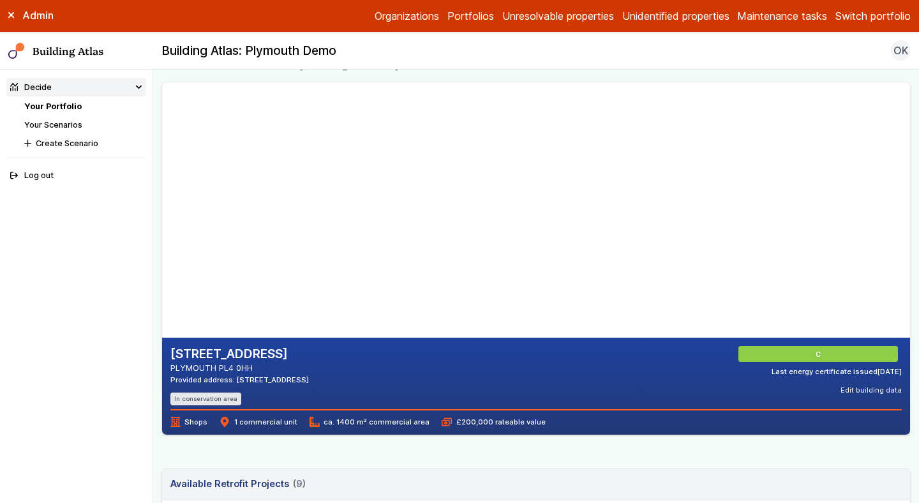
scroll to position [22, 0]
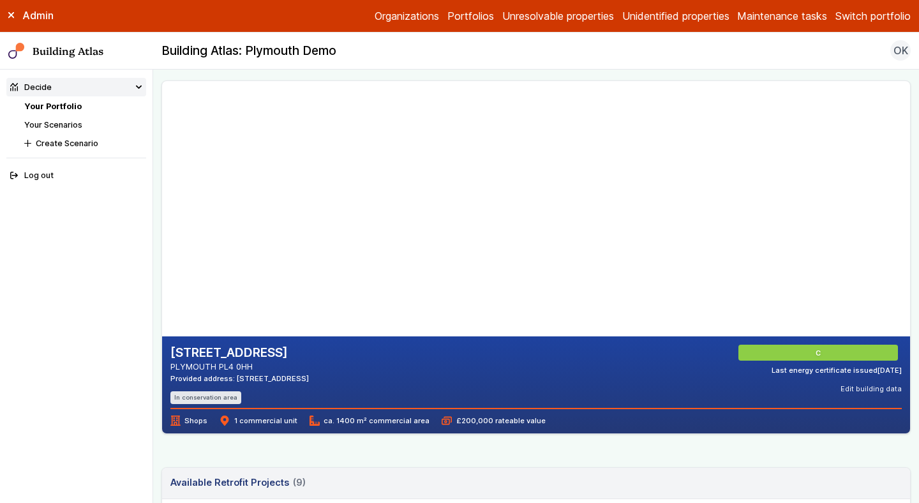
drag, startPoint x: 323, startPoint y: 173, endPoint x: 324, endPoint y: 242, distance: 68.9
click at [162, 241] on gmp-map-3d at bounding box center [162, 208] width 0 height 255
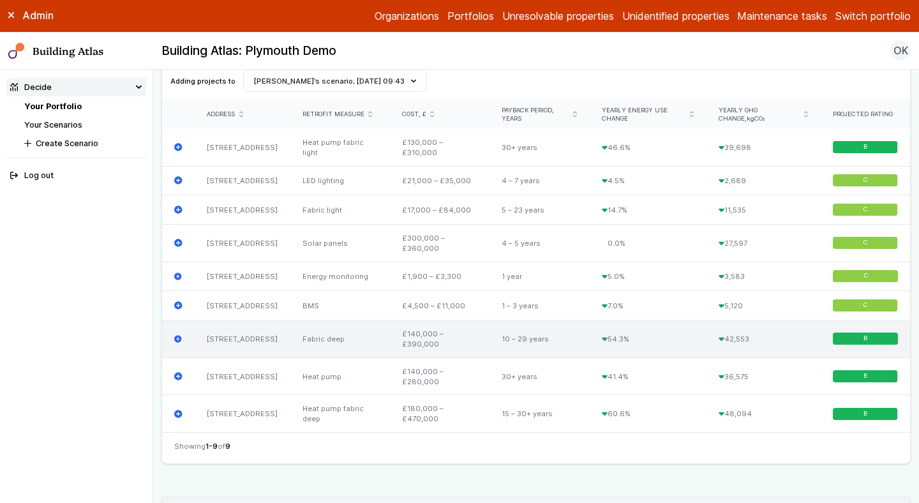
scroll to position [441, 0]
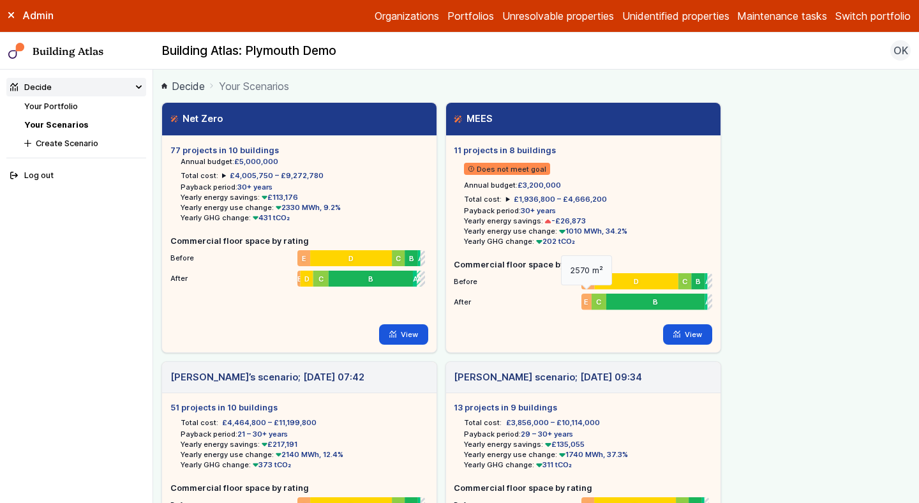
click at [587, 304] on span "E" at bounding box center [586, 302] width 4 height 10
click at [595, 307] on div "C" at bounding box center [599, 302] width 15 height 17
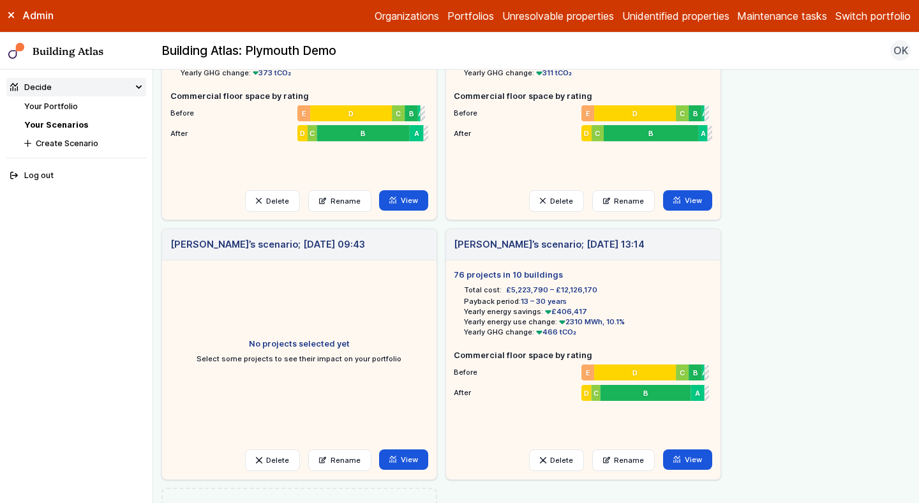
scroll to position [408, 0]
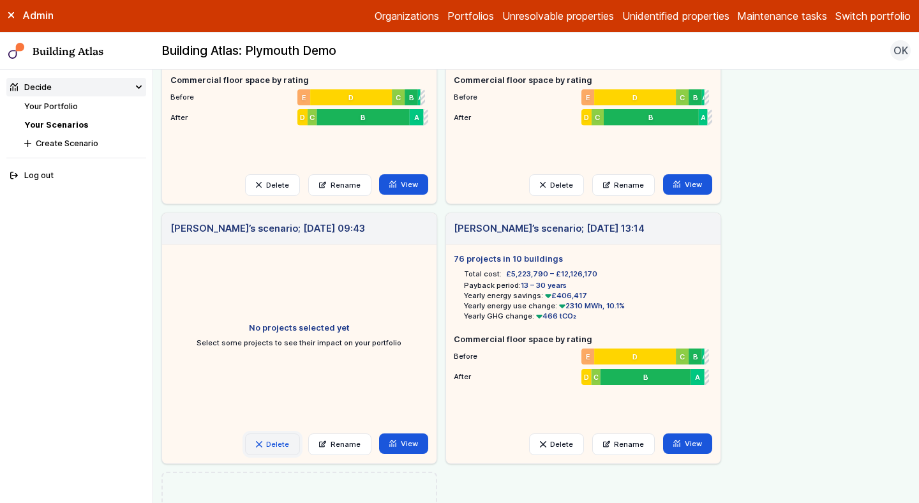
click at [278, 447] on button "Delete" at bounding box center [272, 444] width 55 height 22
click at [0, 0] on button "Delete" at bounding box center [0, 0] width 0 height 0
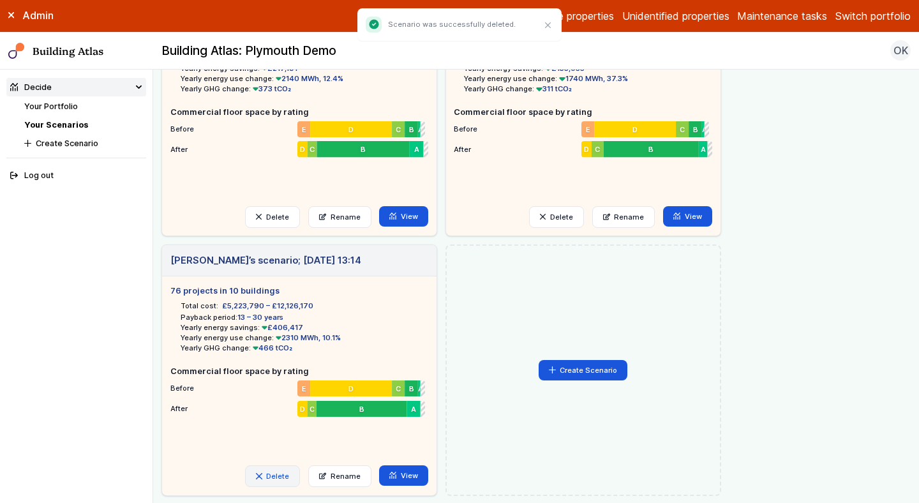
scroll to position [377, 0]
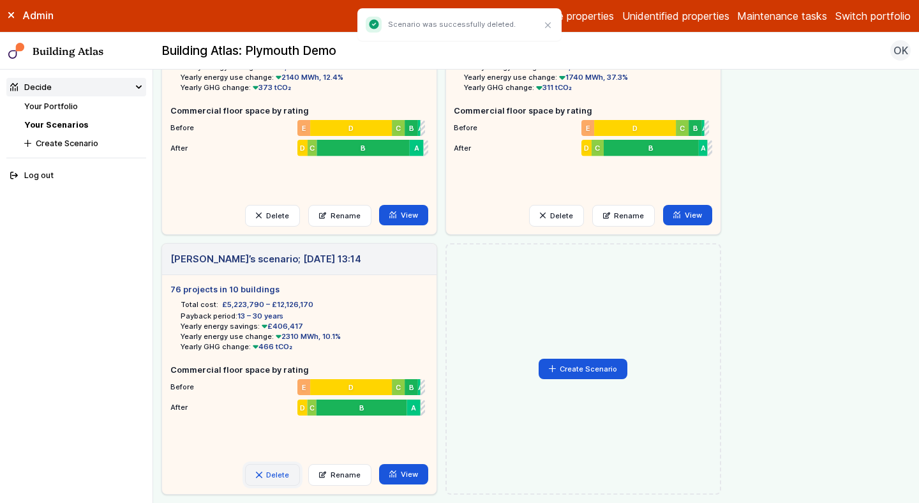
click at [280, 467] on button "Delete" at bounding box center [272, 475] width 55 height 22
click at [0, 0] on button "Delete" at bounding box center [0, 0] width 0 height 0
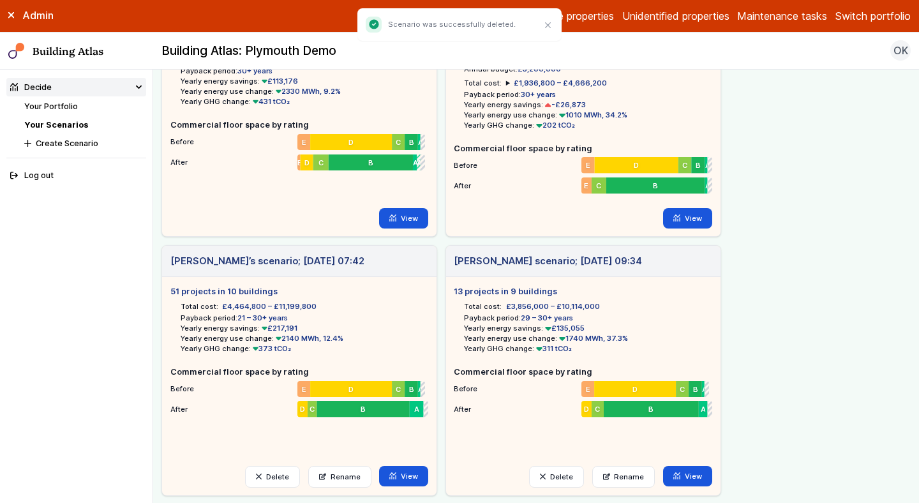
scroll to position [117, 0]
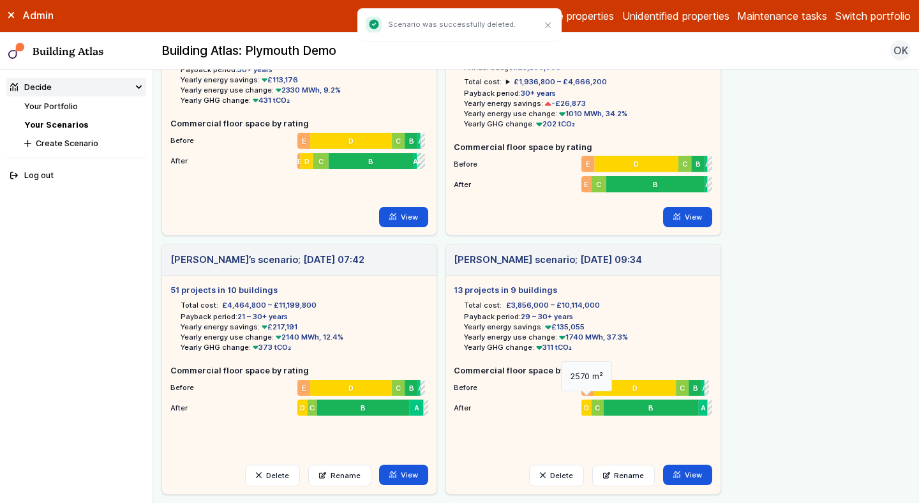
click at [584, 411] on span "D" at bounding box center [586, 408] width 5 height 10
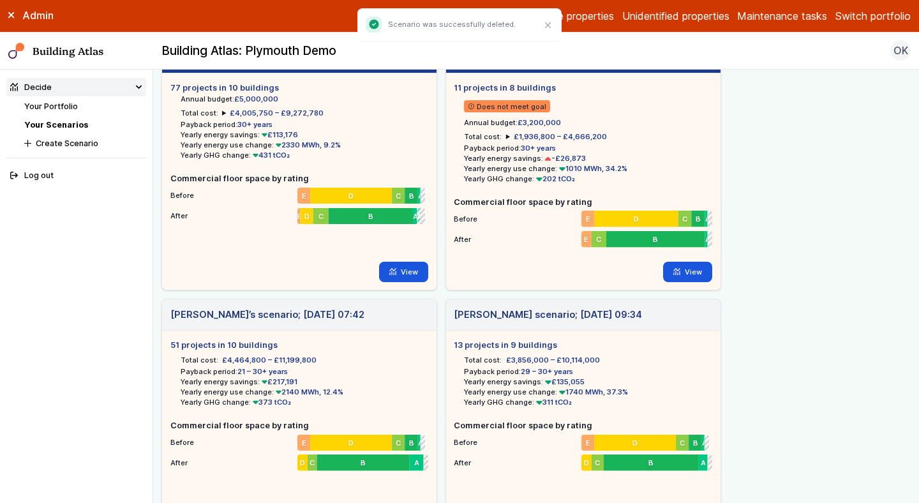
scroll to position [61, 0]
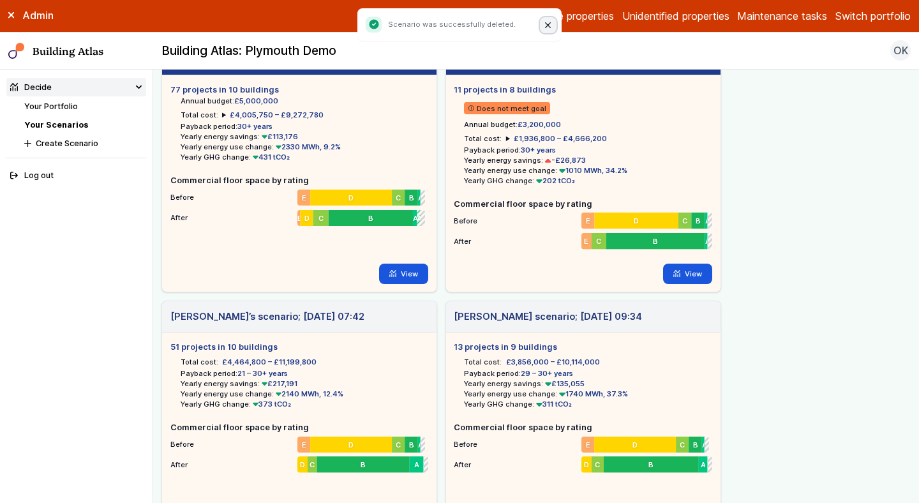
click at [545, 27] on icon "Close" at bounding box center [548, 25] width 6 height 6
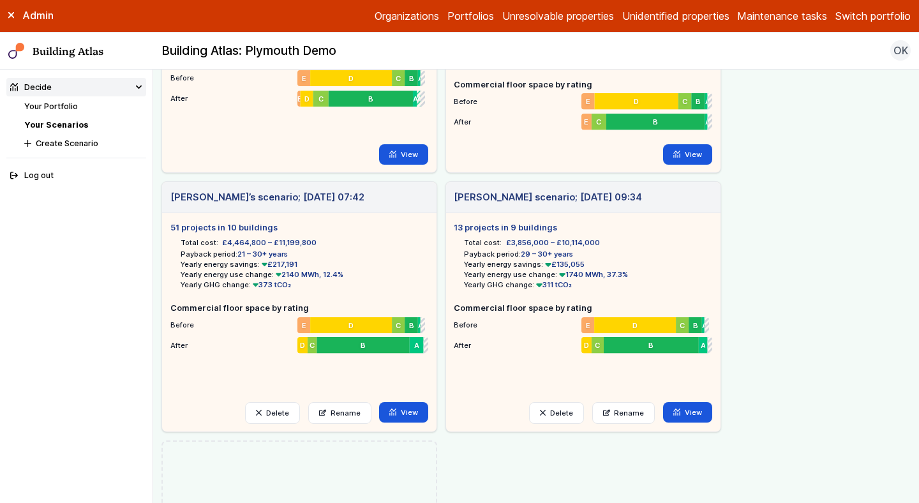
scroll to position [126, 0]
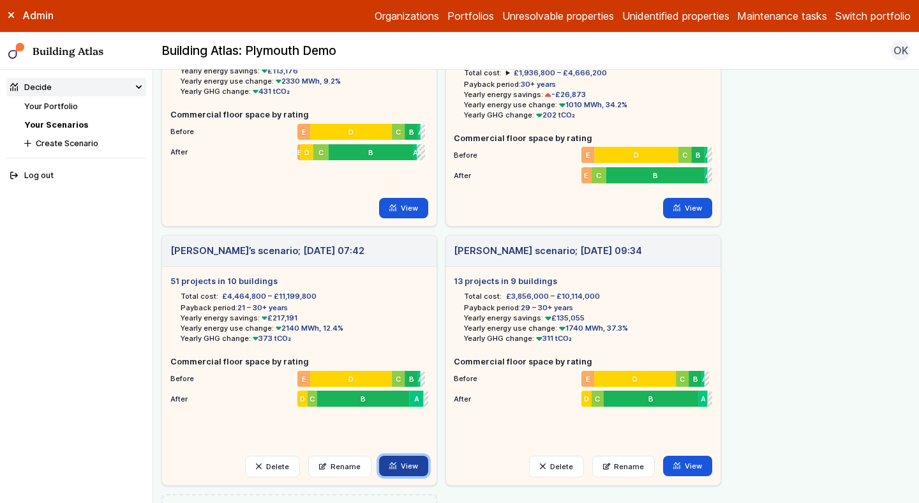
click at [397, 465] on link "View" at bounding box center [403, 466] width 49 height 20
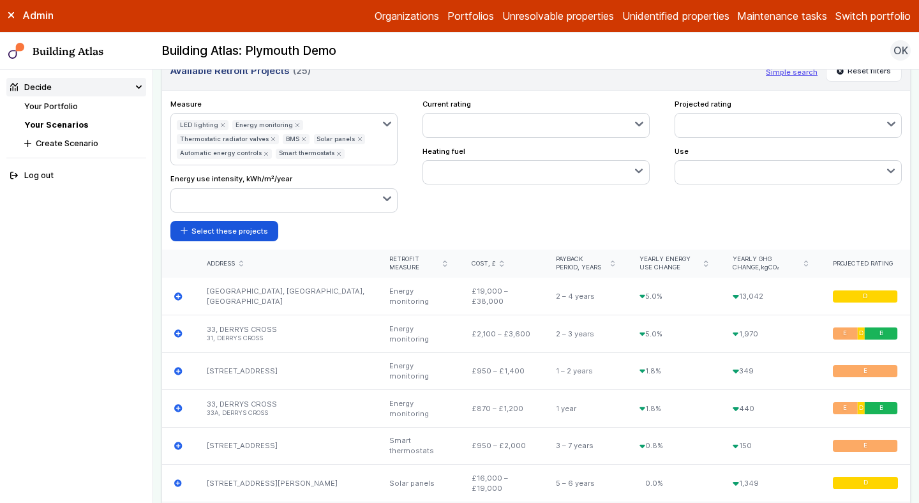
scroll to position [2324, 0]
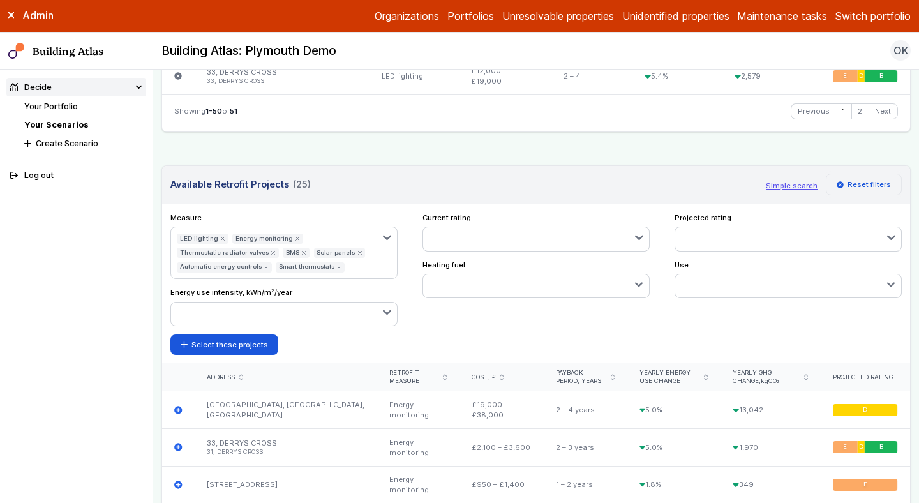
click at [866, 174] on button "Reset filters" at bounding box center [864, 185] width 77 height 22
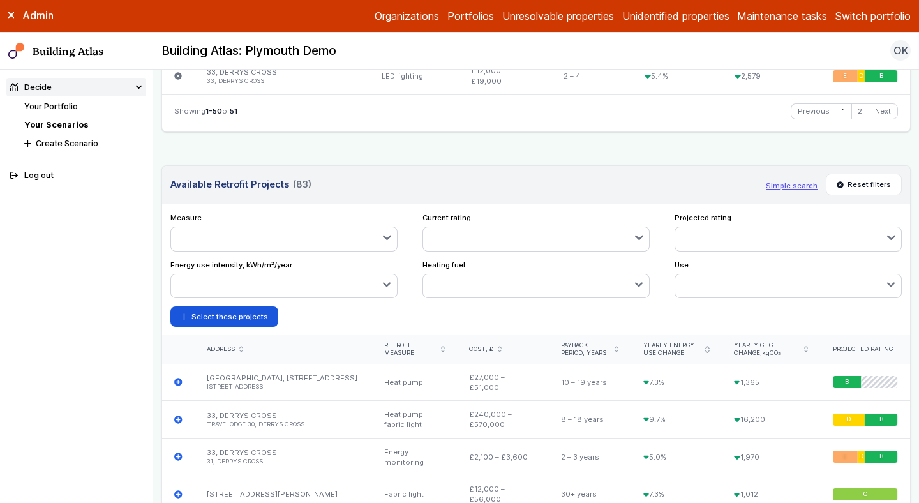
click at [384, 236] on icon "button" at bounding box center [387, 237] width 6 height 3
click at [0, 0] on span "Fabric deep" at bounding box center [0, 0] width 0 height 0
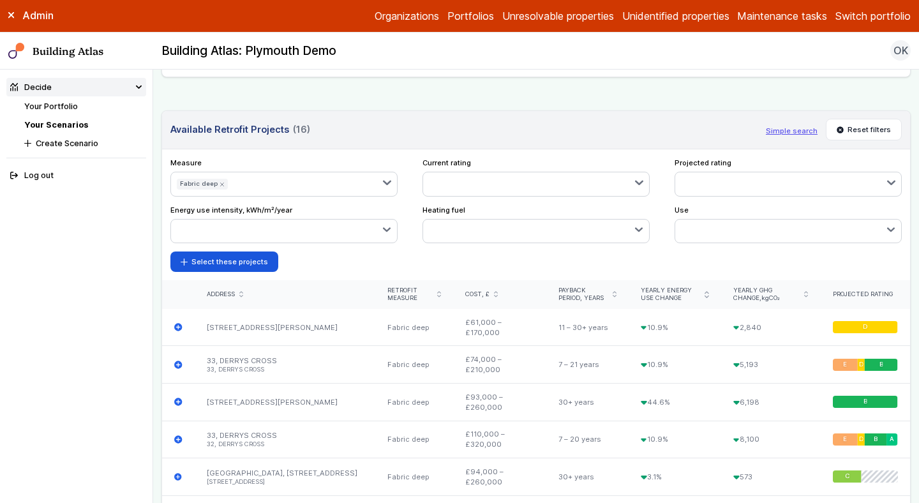
scroll to position [2389, 0]
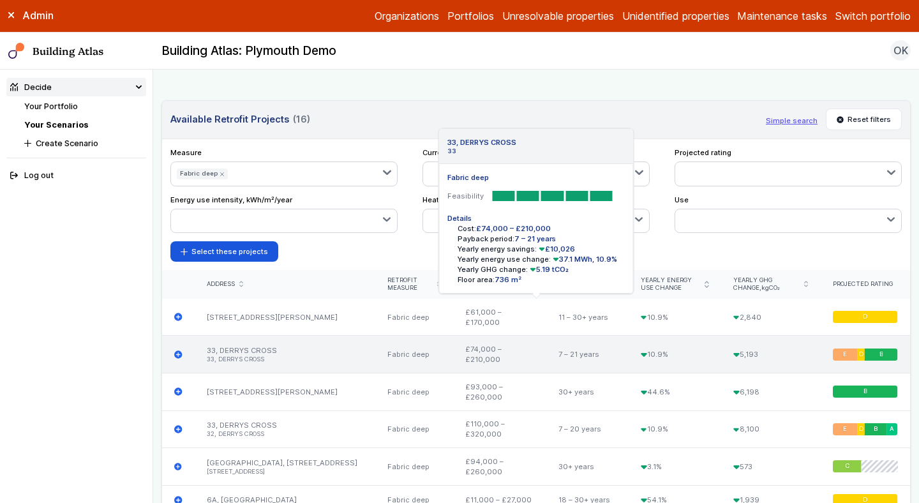
click at [178, 350] on icon "submit" at bounding box center [178, 354] width 8 height 8
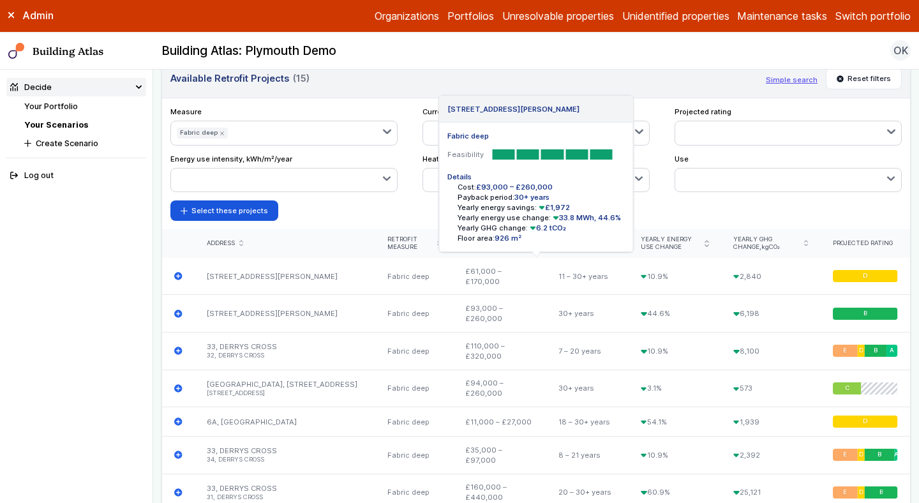
scroll to position [2430, 0]
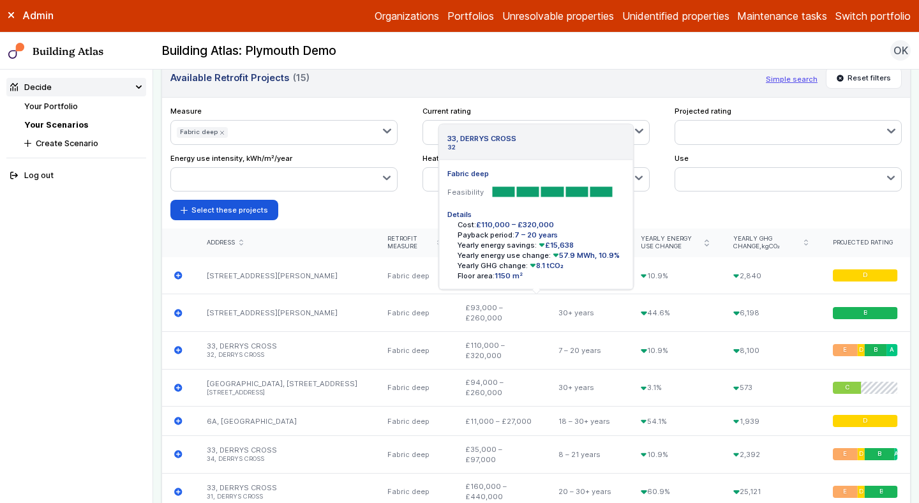
click at [178, 346] on icon "submit" at bounding box center [178, 350] width 8 height 8
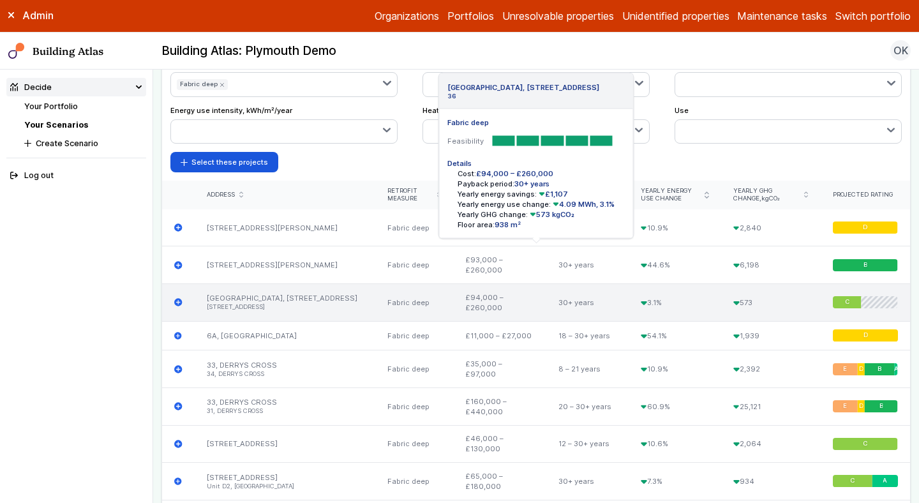
scroll to position [2492, 0]
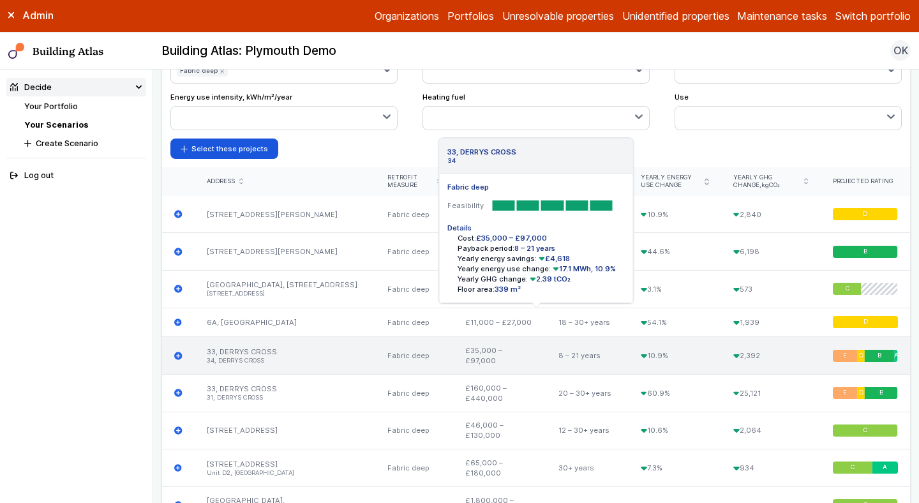
click at [178, 352] on icon "submit" at bounding box center [178, 356] width 8 height 8
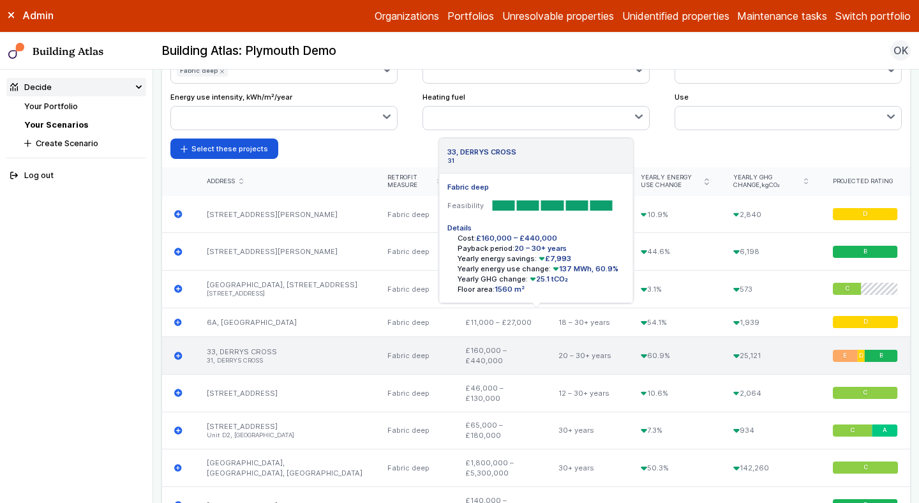
click at [177, 352] on icon "submit" at bounding box center [178, 356] width 8 height 8
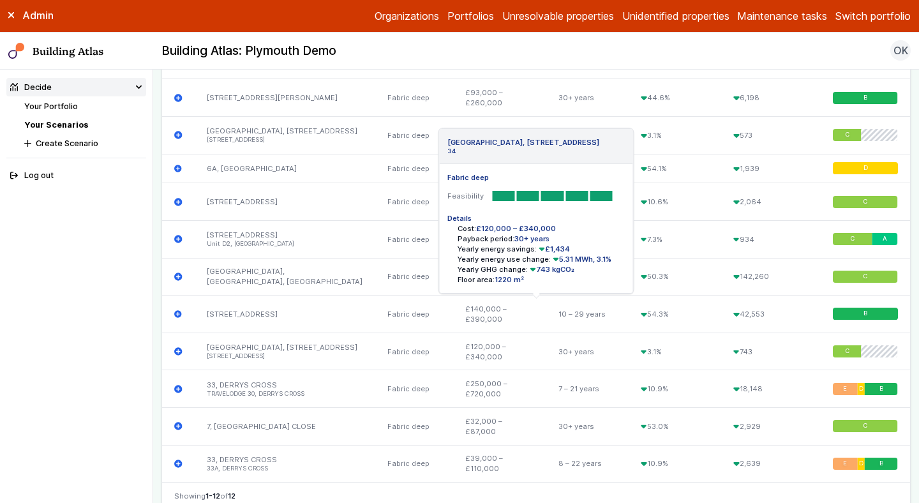
scroll to position [2670, 0]
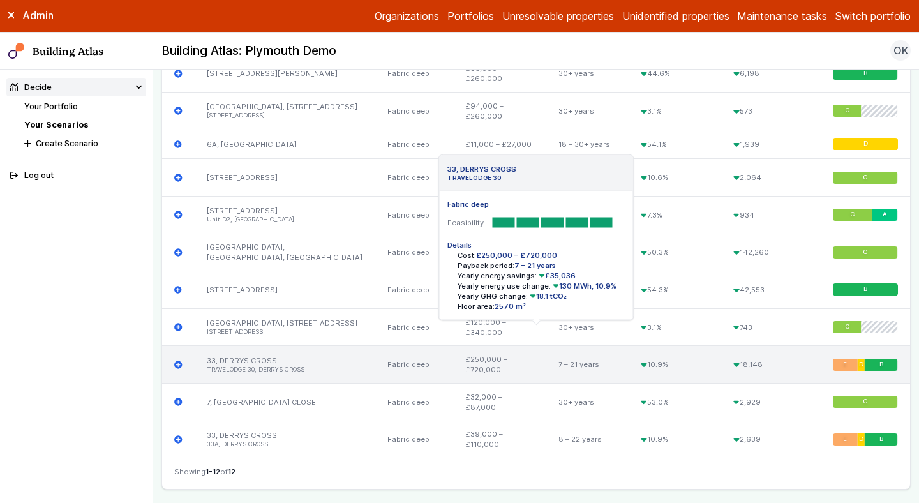
click at [178, 361] on icon "submit" at bounding box center [178, 365] width 8 height 8
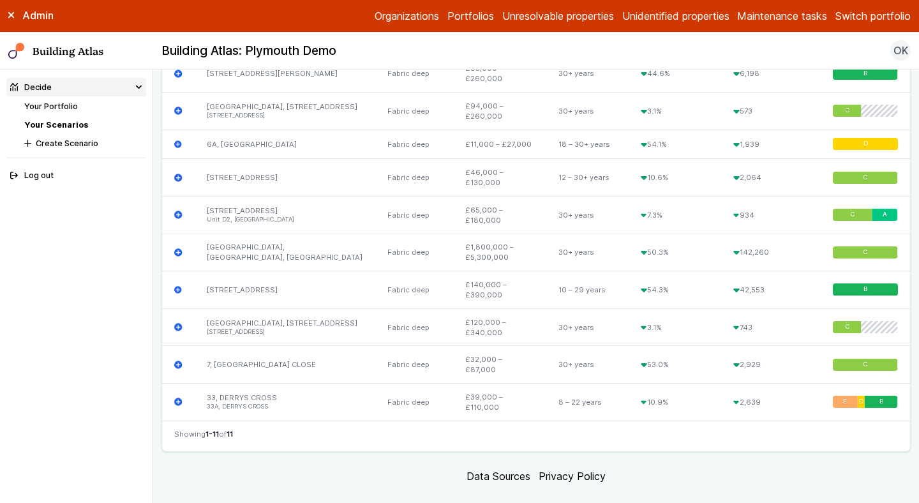
scroll to position [2662, 0]
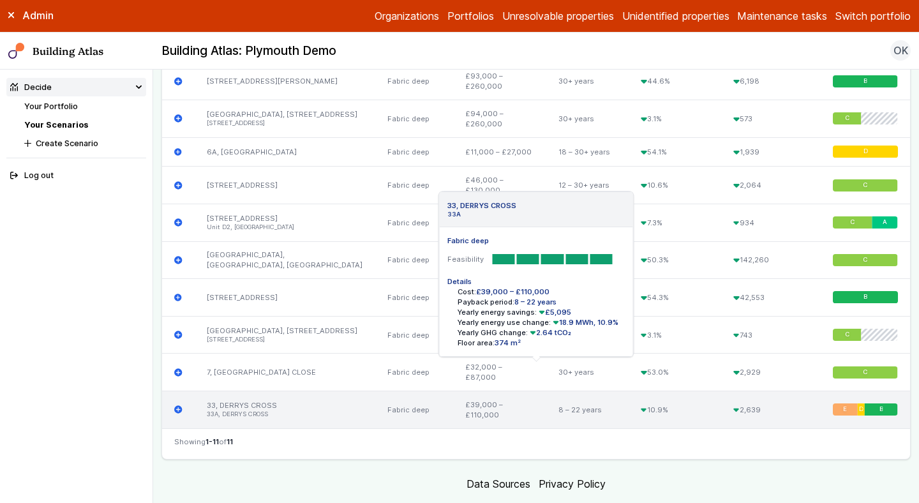
click at [177, 405] on icon "submit" at bounding box center [178, 409] width 8 height 8
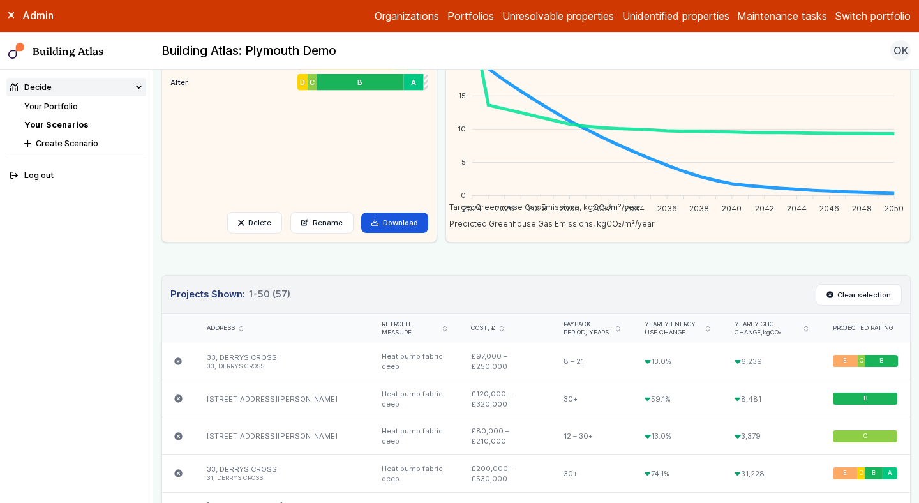
scroll to position [0, 0]
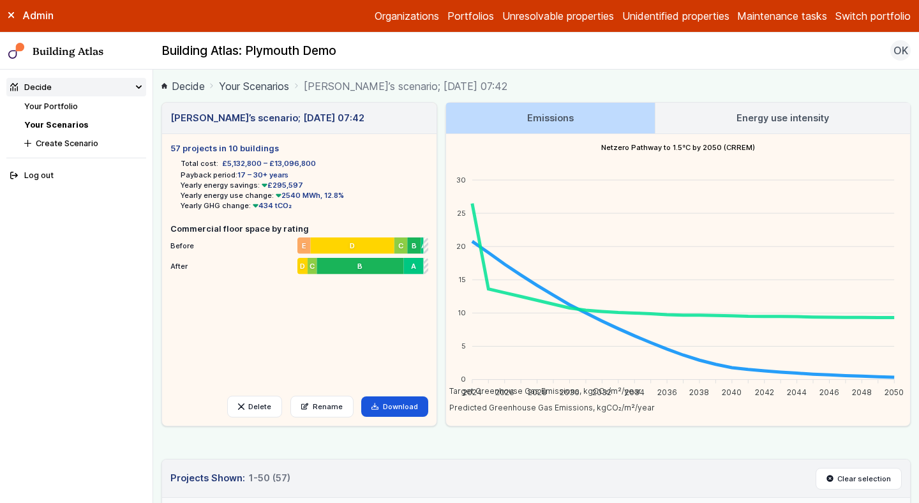
click at [13, 13] on icon at bounding box center [10, 15] width 5 height 5
click at [252, 85] on link "Your Scenarios" at bounding box center [254, 86] width 70 height 15
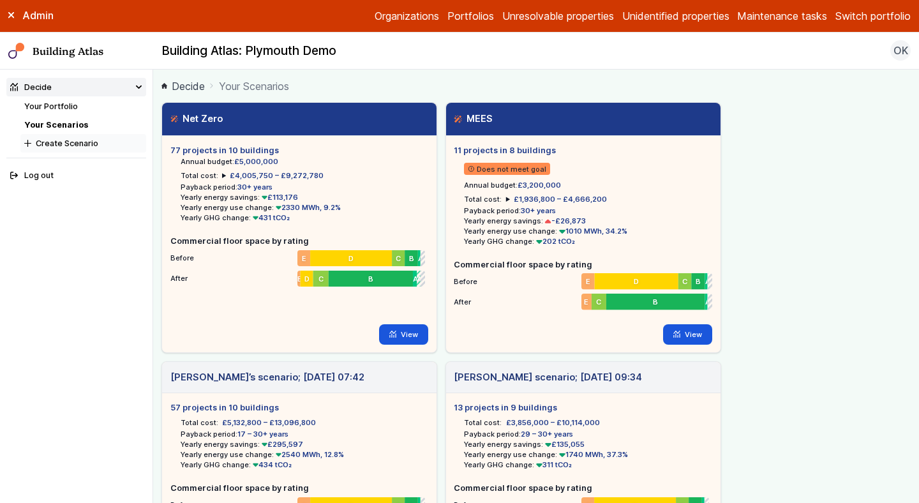
click at [83, 147] on button "Create Scenario" at bounding box center [83, 143] width 126 height 19
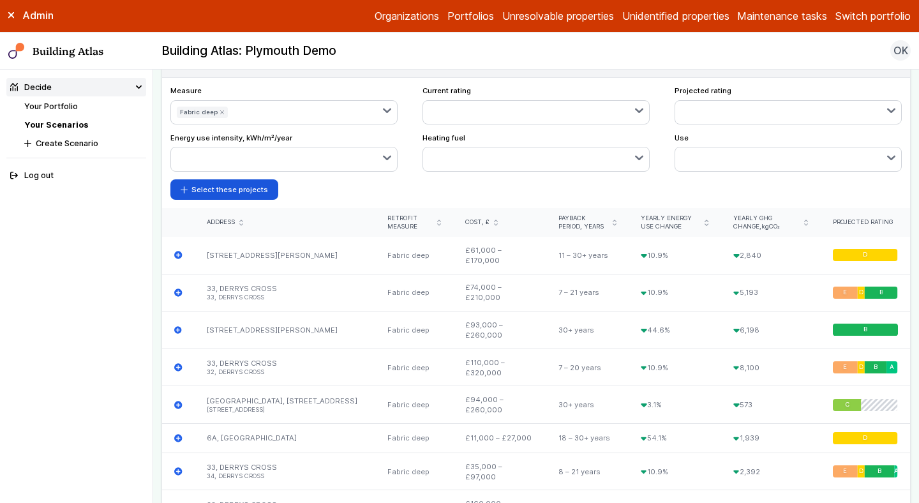
scroll to position [526, 0]
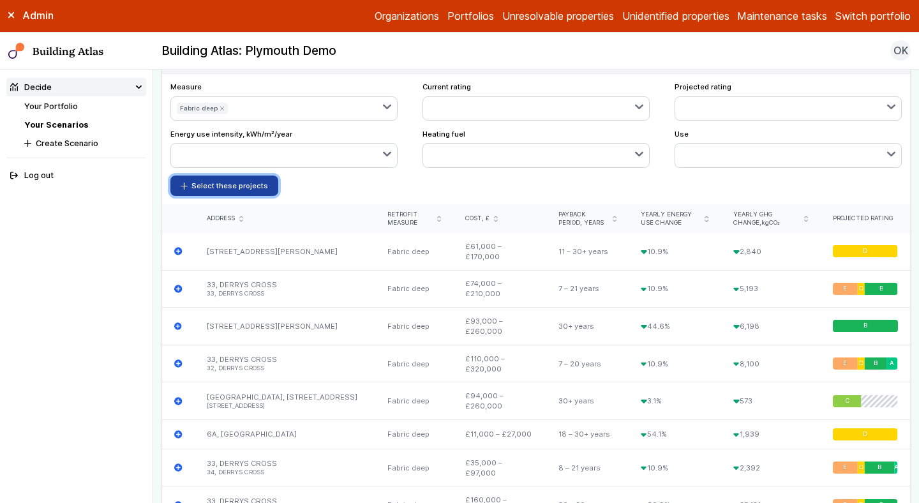
click at [236, 188] on button "Select these projects" at bounding box center [224, 186] width 109 height 20
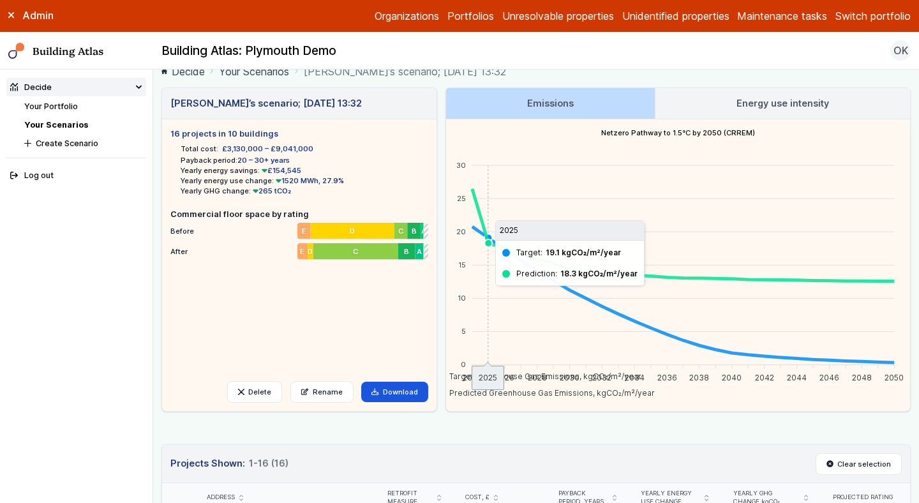
scroll to position [8, 0]
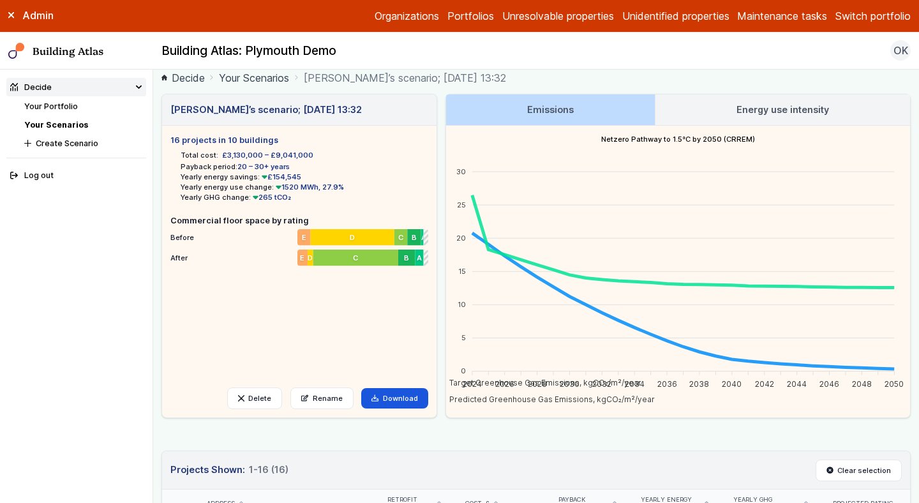
click at [788, 96] on link "Energy use intensity" at bounding box center [782, 109] width 255 height 31
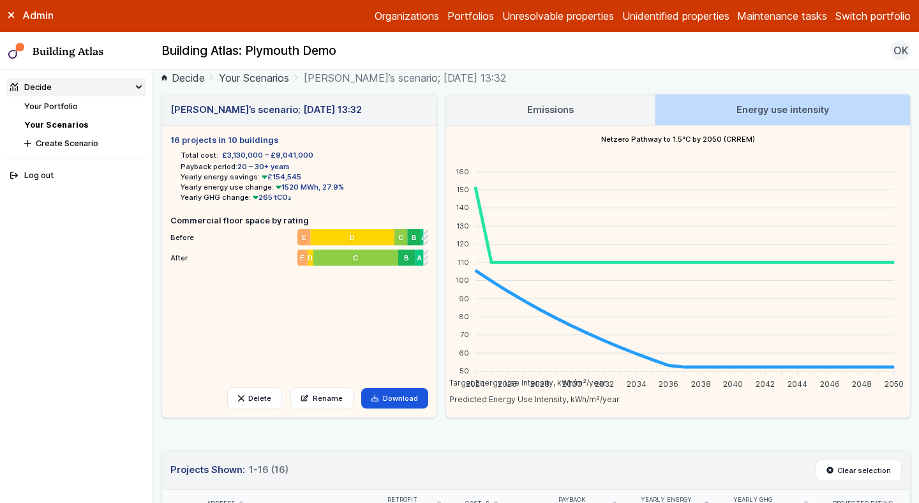
click at [541, 114] on h3 "Emissions" at bounding box center [550, 110] width 47 height 14
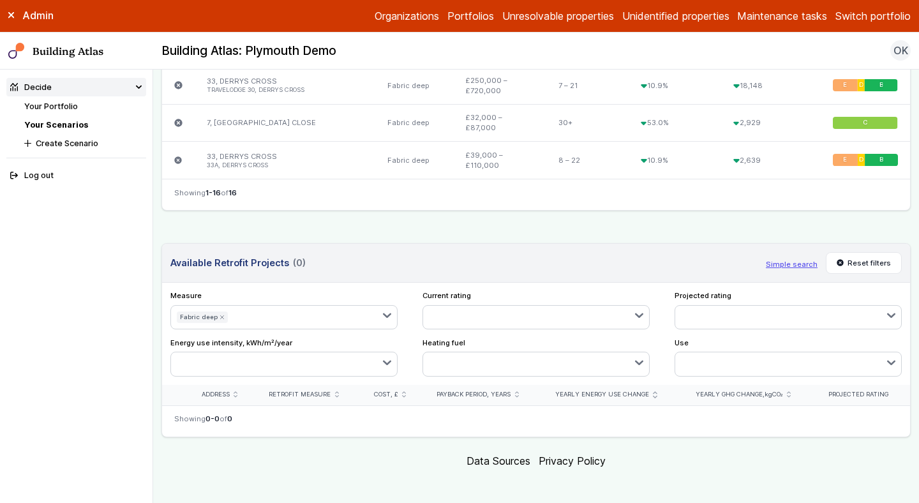
scroll to position [915, 0]
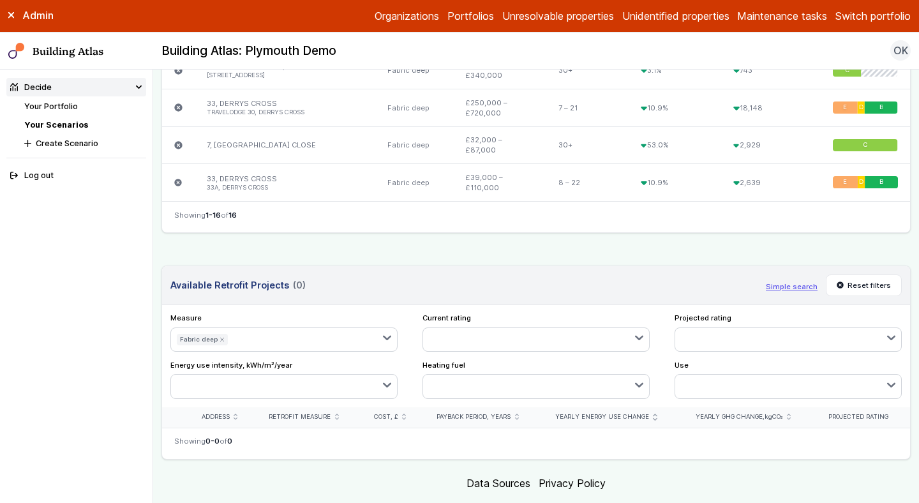
click at [220, 337] on icon "submit" at bounding box center [222, 339] width 5 height 5
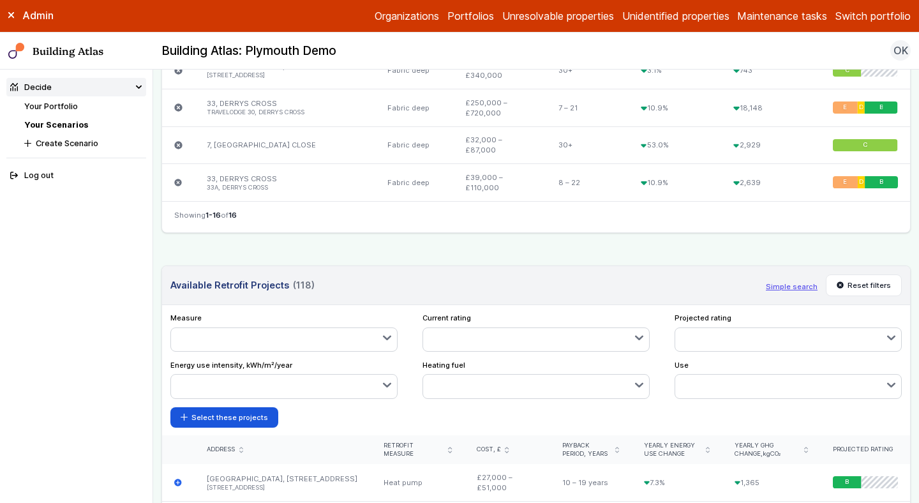
click at [480, 382] on button "button" at bounding box center [536, 386] width 227 height 23
click at [710, 382] on button "button" at bounding box center [788, 386] width 227 height 23
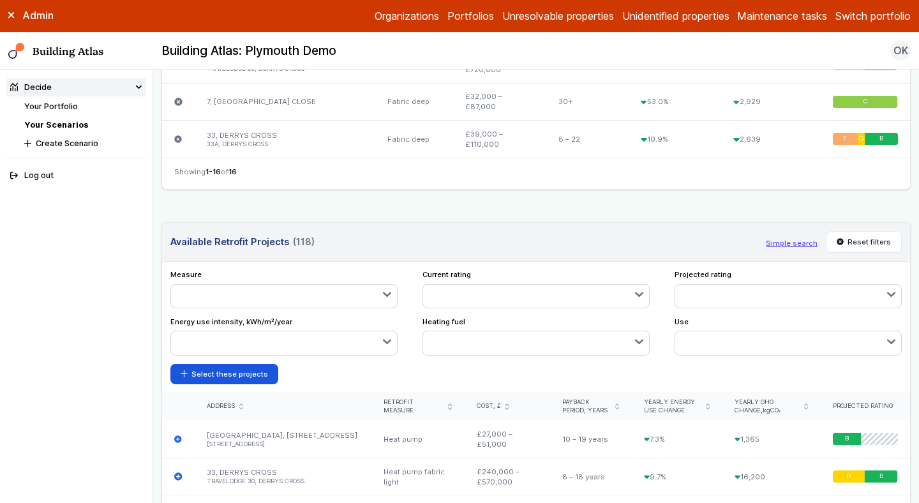
scroll to position [969, 0]
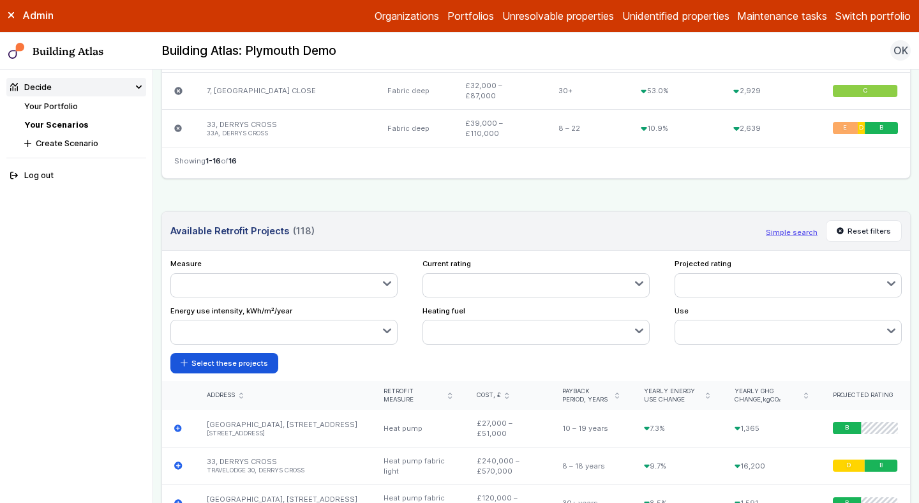
click at [701, 220] on header "Available Retrofit Projects (118) Loading Simple search Reset filters" at bounding box center [536, 231] width 748 height 39
click at [716, 276] on button "button" at bounding box center [788, 285] width 227 height 23
click at [493, 279] on button "button" at bounding box center [536, 285] width 227 height 23
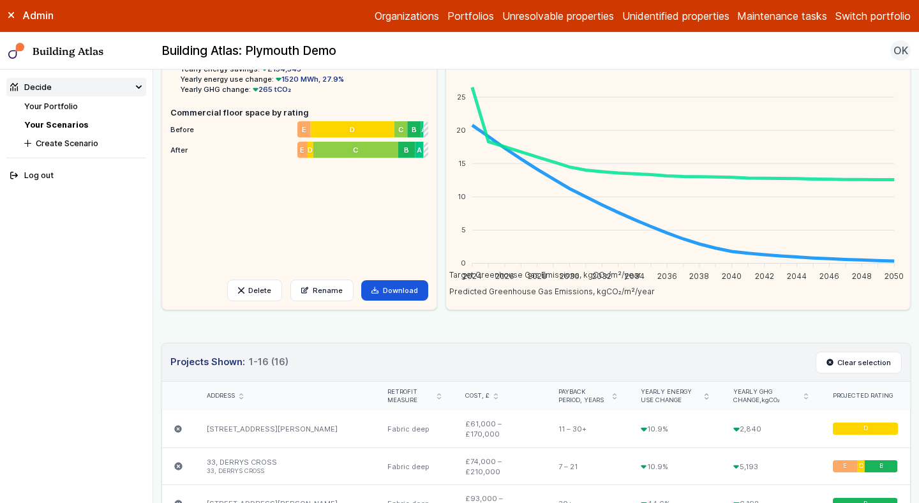
scroll to position [99, 0]
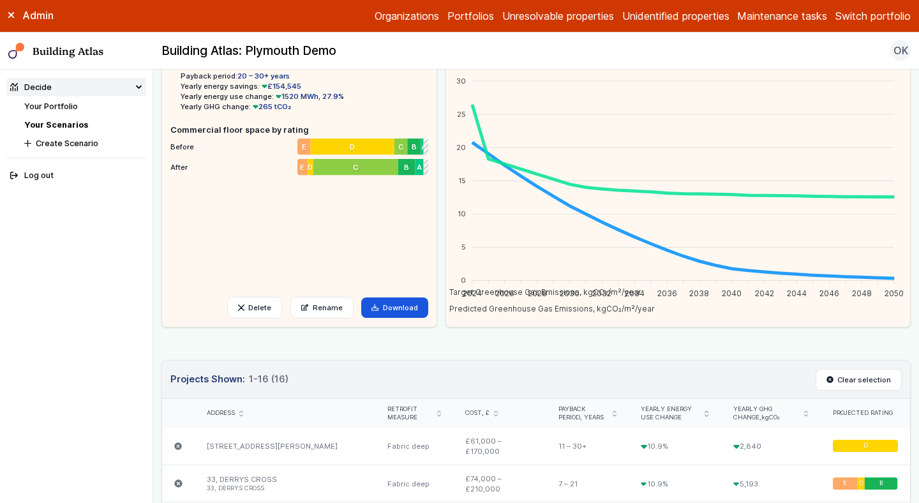
click at [56, 124] on link "Your Scenarios" at bounding box center [56, 125] width 64 height 10
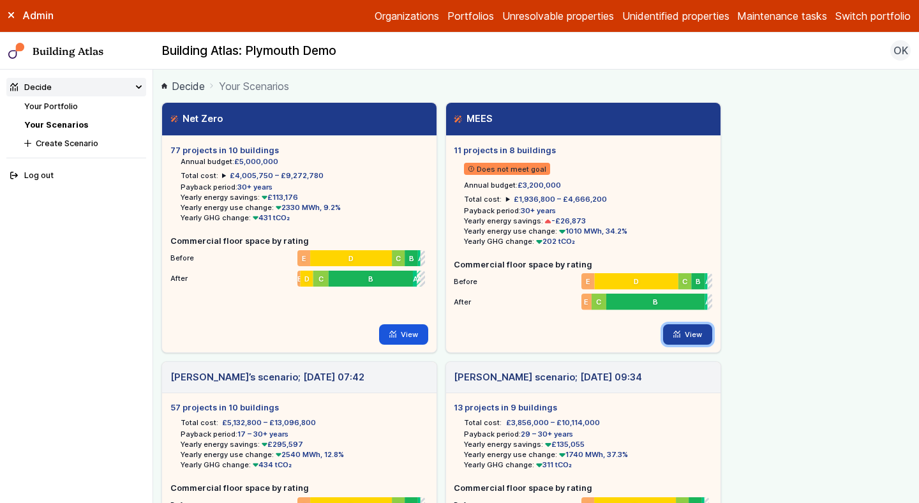
click at [676, 336] on icon at bounding box center [676, 334] width 7 height 7
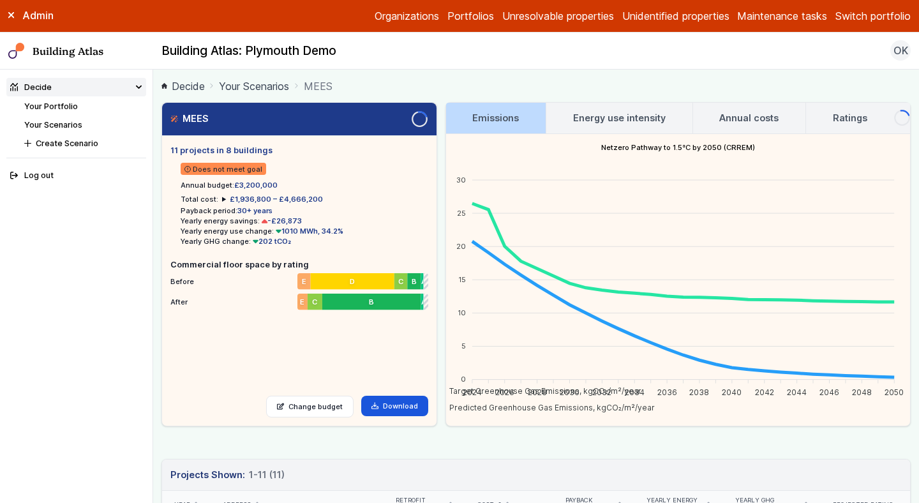
click at [737, 115] on h3 "Annual costs" at bounding box center [748, 118] width 59 height 14
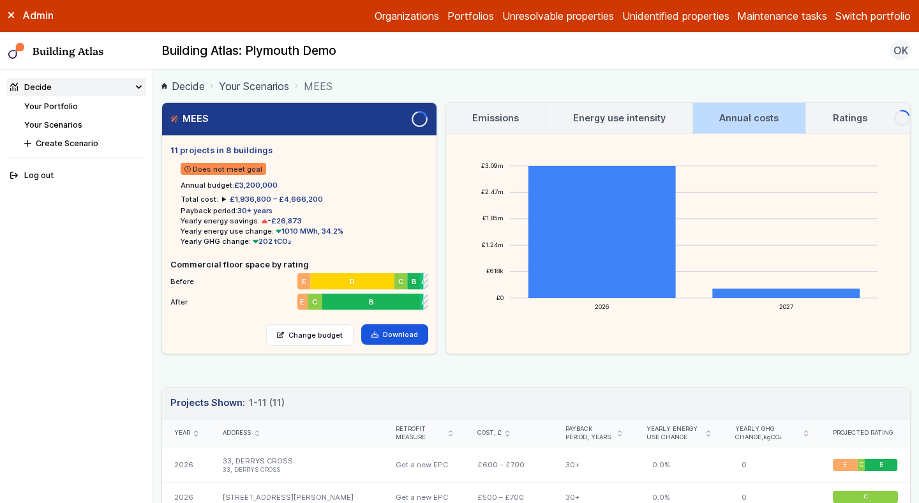
click at [845, 113] on h3 "Ratings" at bounding box center [850, 118] width 34 height 14
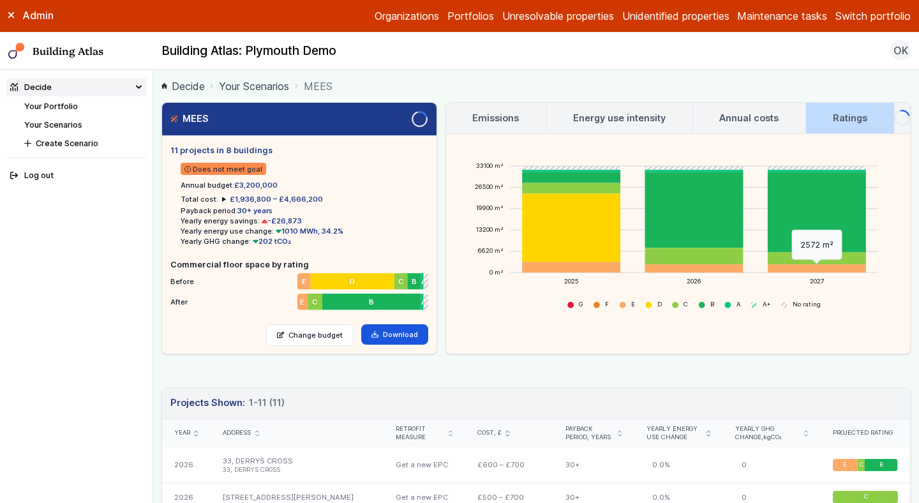
click at [853, 269] on foreignobject "2572 m²" at bounding box center [817, 268] width 98 height 8
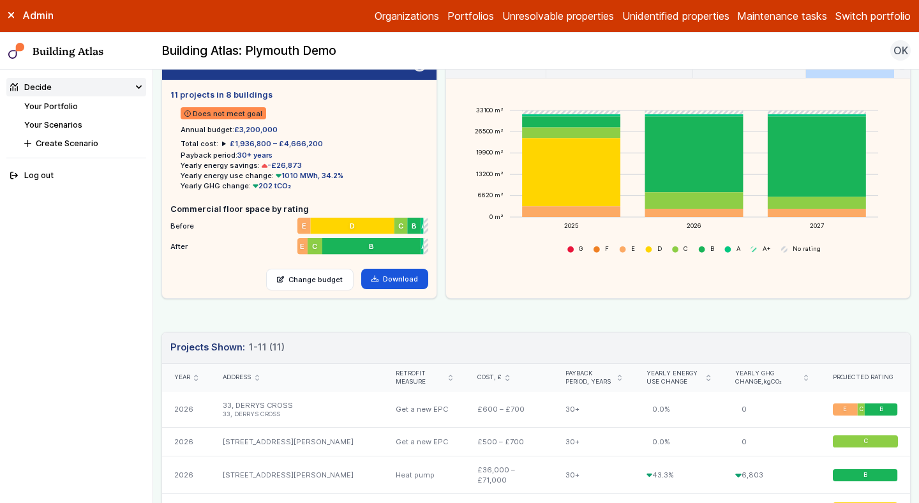
scroll to position [59, 0]
